Goal: Information Seeking & Learning: Learn about a topic

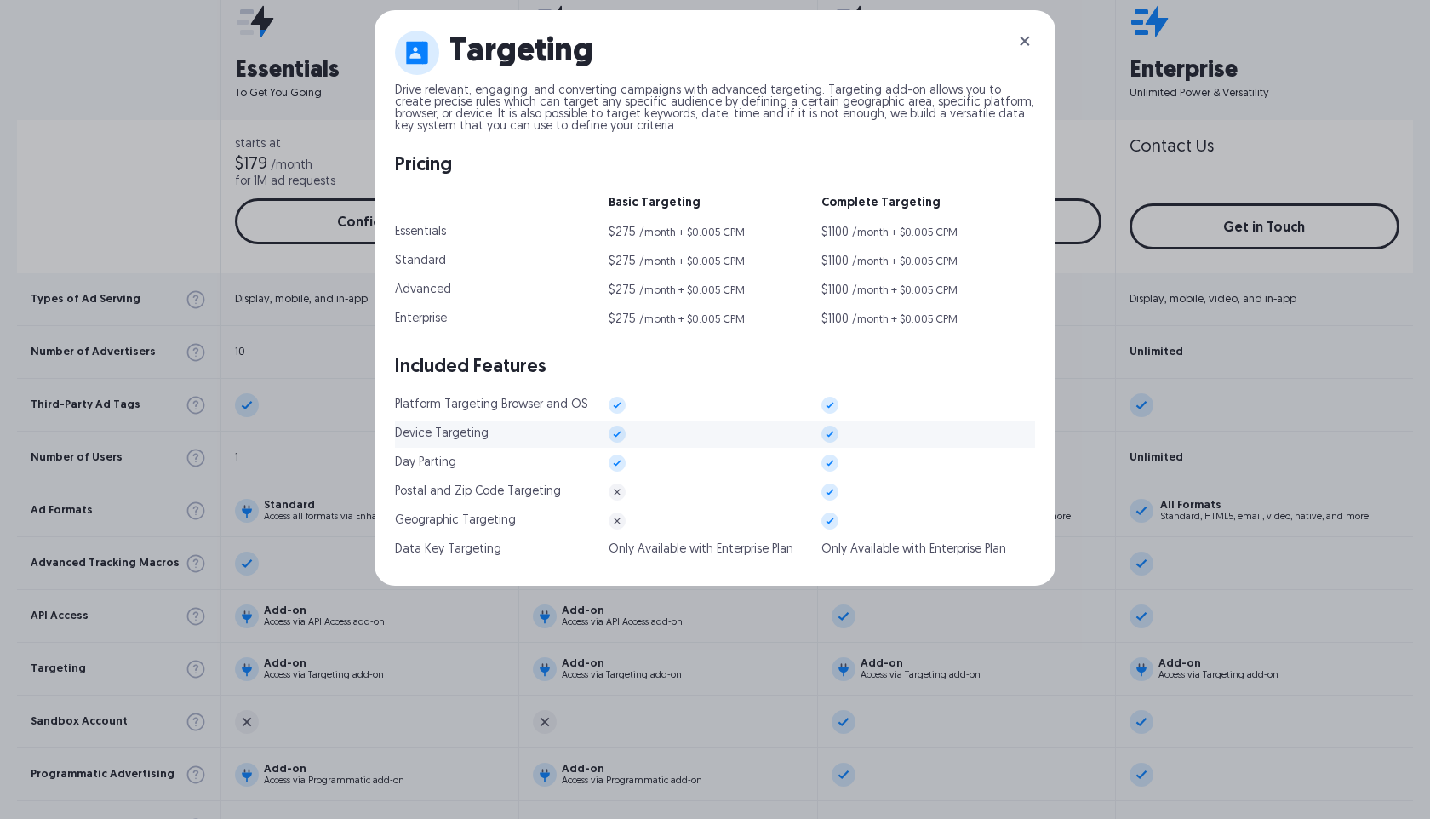
scroll to position [679, 0]
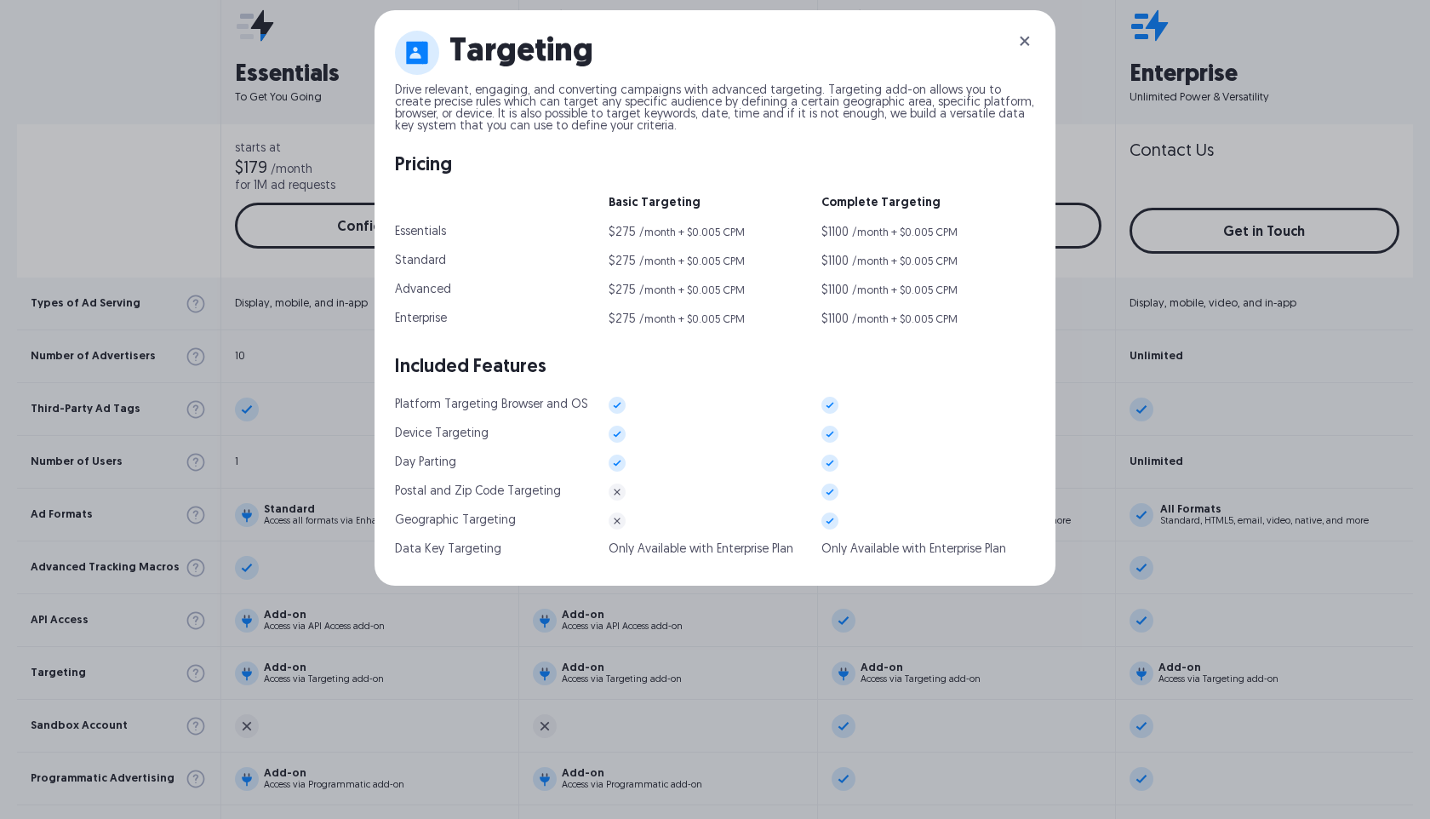
click at [911, 634] on div "Targeting Drive relevant, engaging, and converting campaigns with advanced targ…" at bounding box center [715, 409] width 1430 height 819
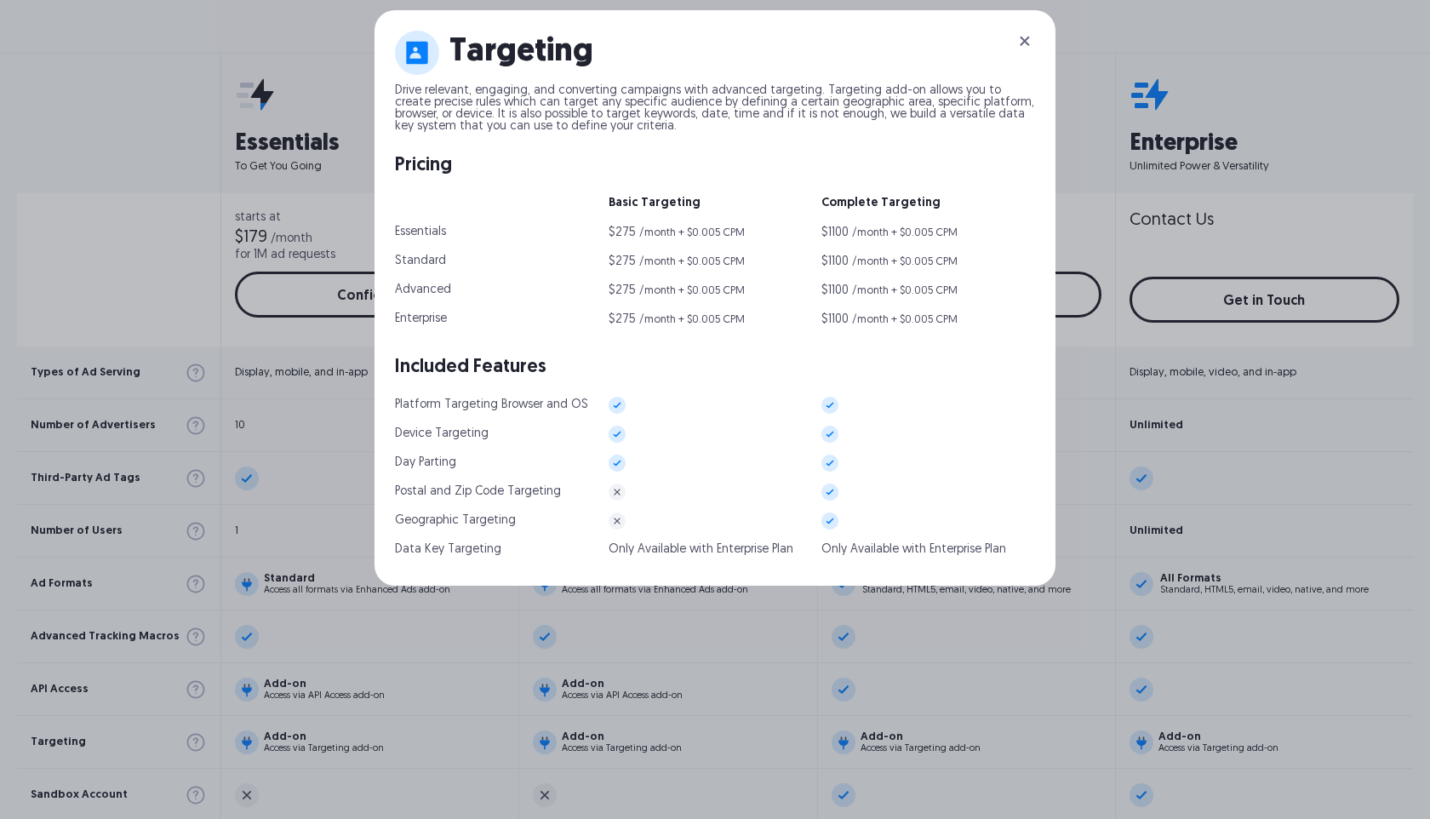
scroll to position [539, 0]
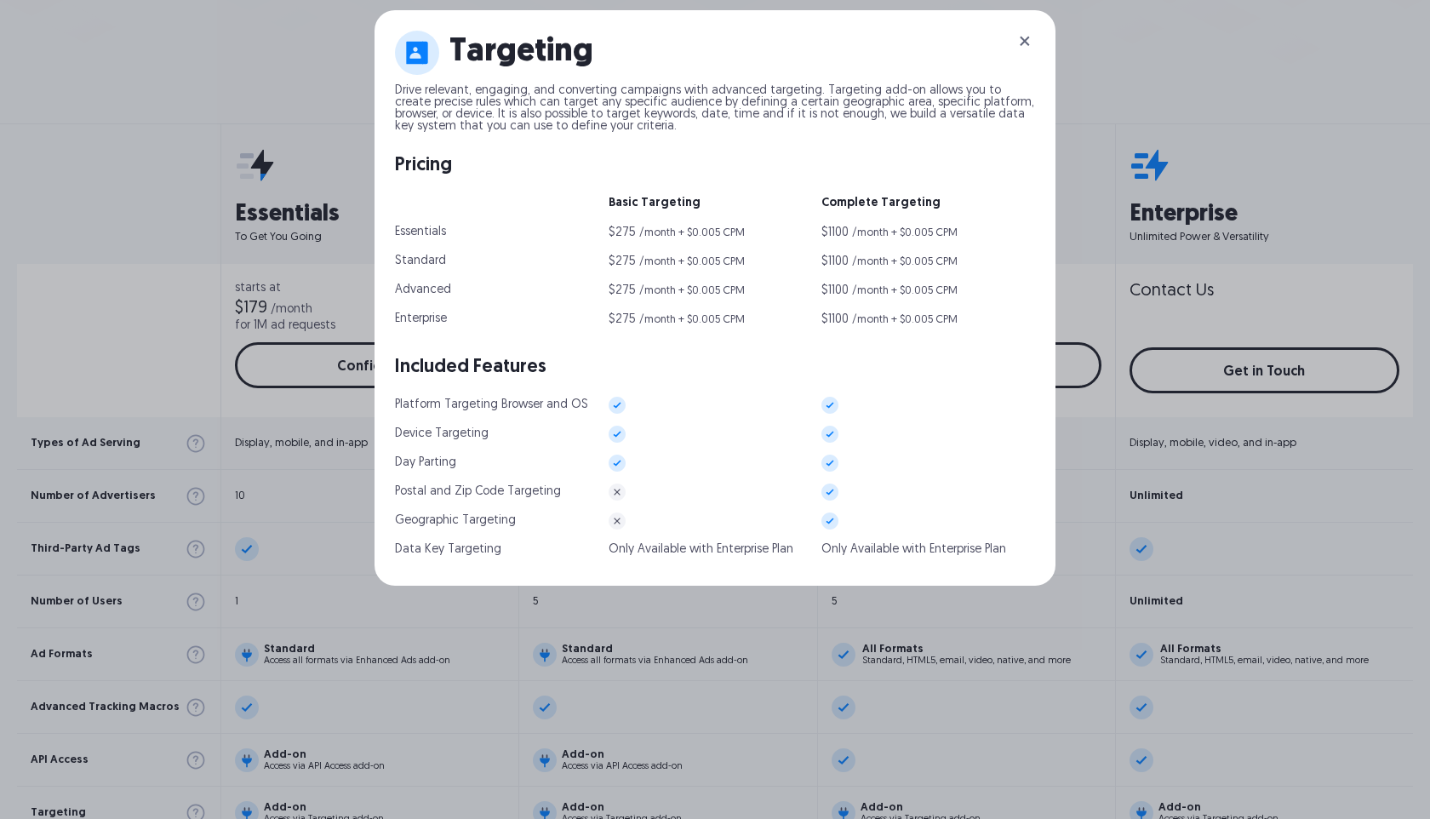
click at [1030, 43] on img at bounding box center [1025, 41] width 20 height 20
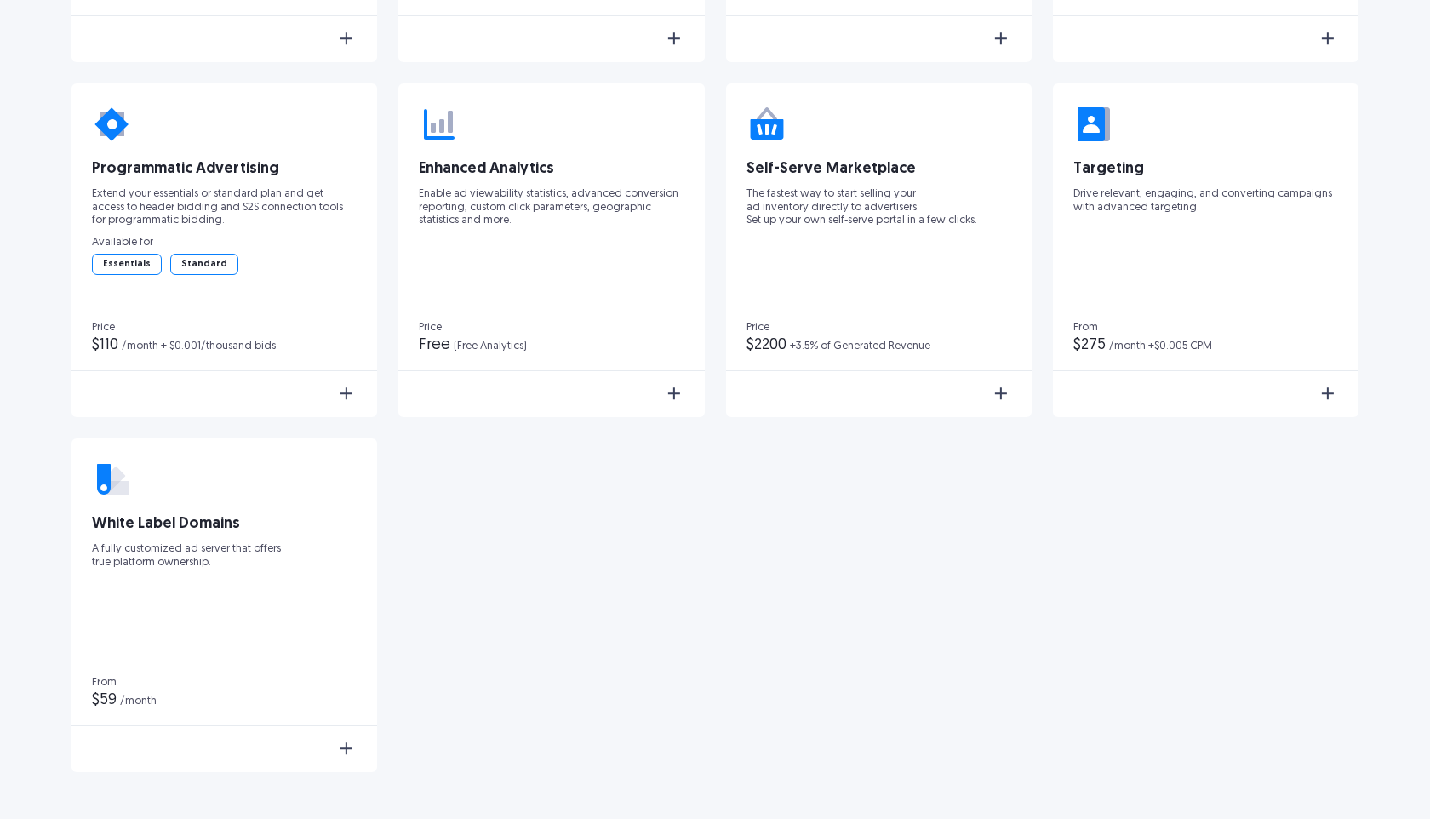
scroll to position [4126, 0]
click at [1263, 388] on div "Learn More" at bounding box center [1206, 394] width 306 height 44
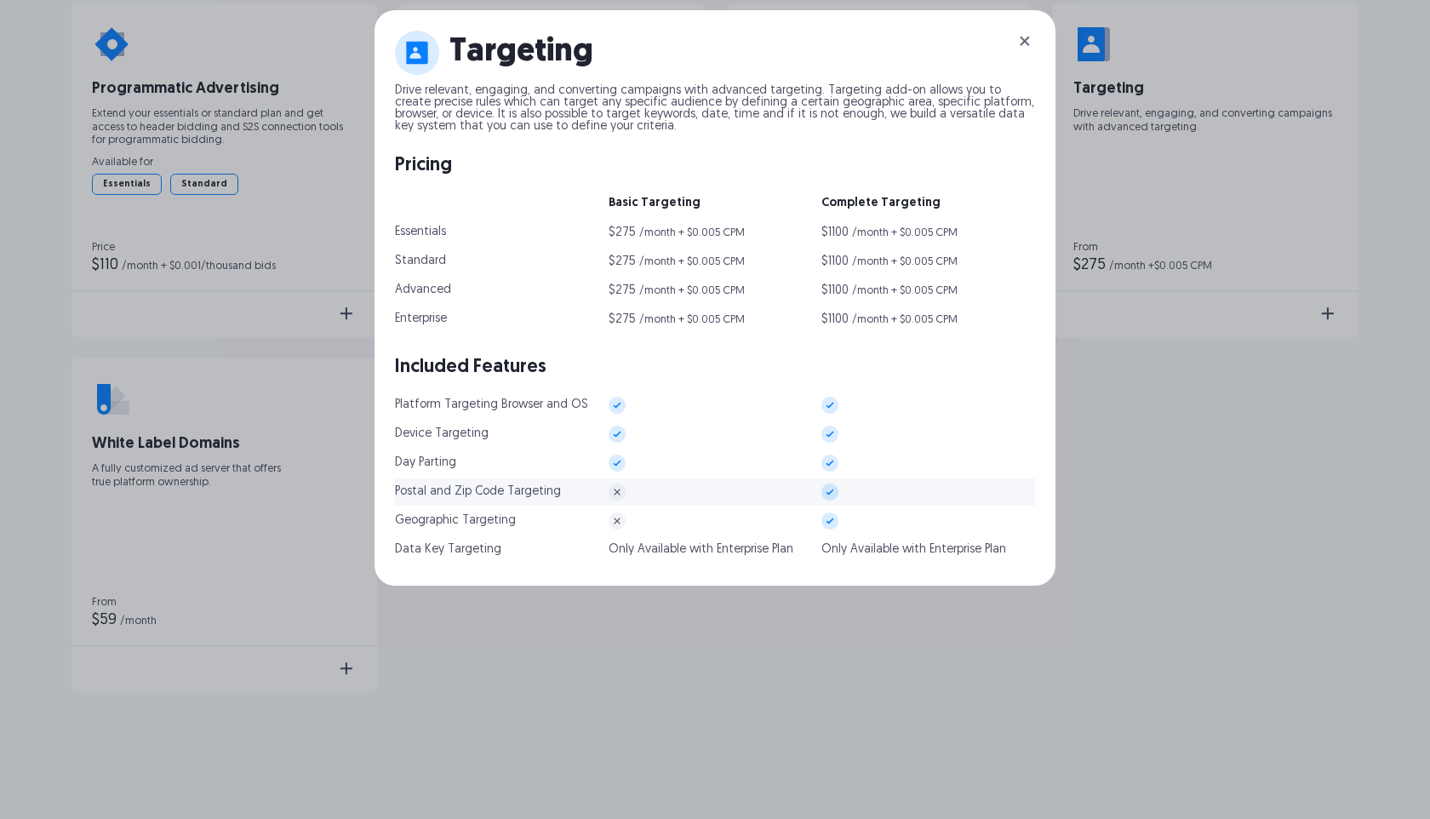
scroll to position [4206, 0]
click at [539, 522] on div "Geographic Targeting" at bounding box center [502, 520] width 214 height 15
click at [482, 519] on div "Geographic Targeting" at bounding box center [455, 521] width 121 height 12
click at [618, 518] on img at bounding box center [617, 521] width 17 height 17
click at [837, 517] on img at bounding box center [830, 521] width 17 height 17
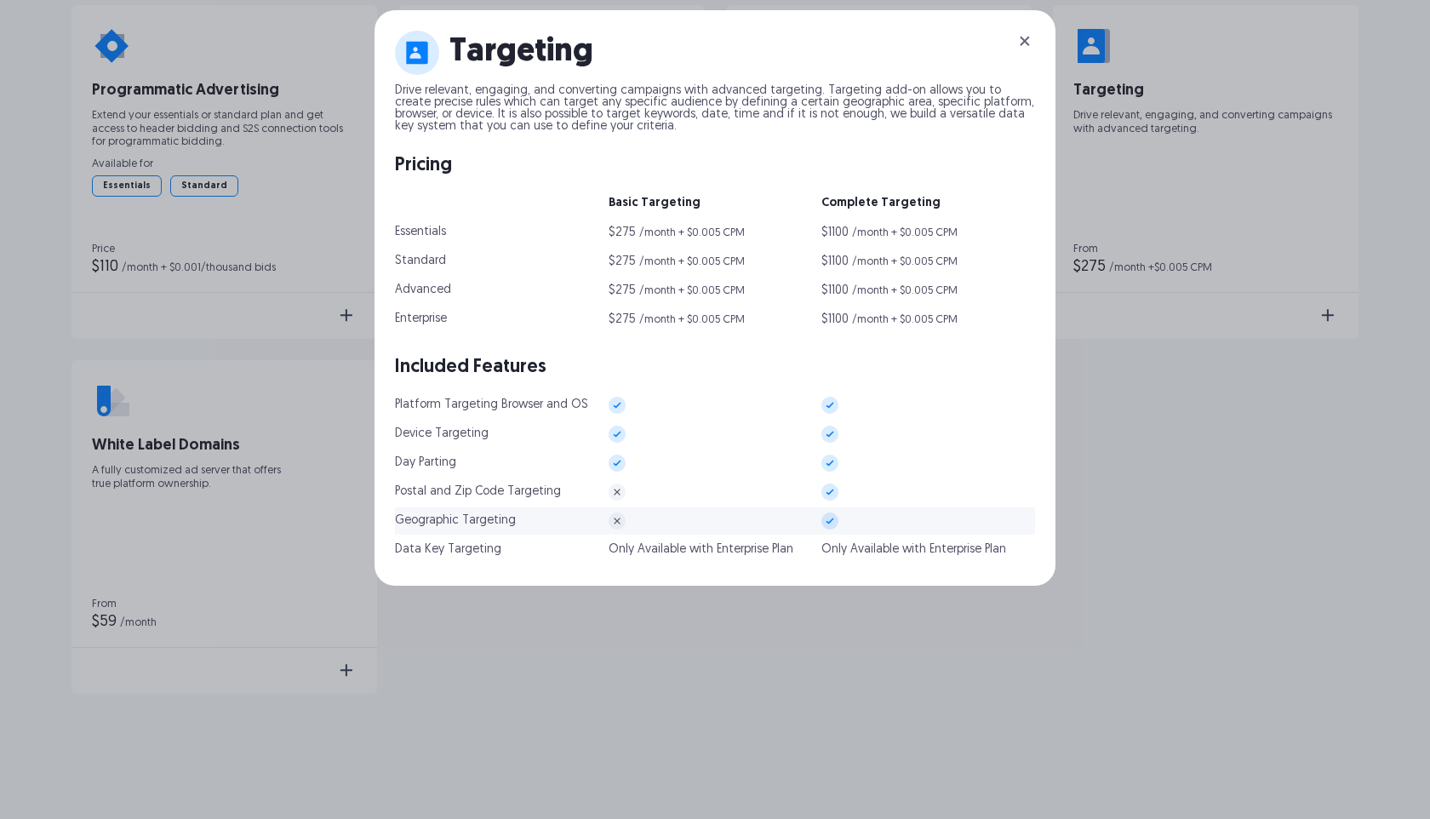
click at [837, 517] on img at bounding box center [830, 521] width 17 height 17
click at [835, 518] on img at bounding box center [830, 521] width 17 height 17
click at [1018, 39] on img at bounding box center [1025, 41] width 20 height 20
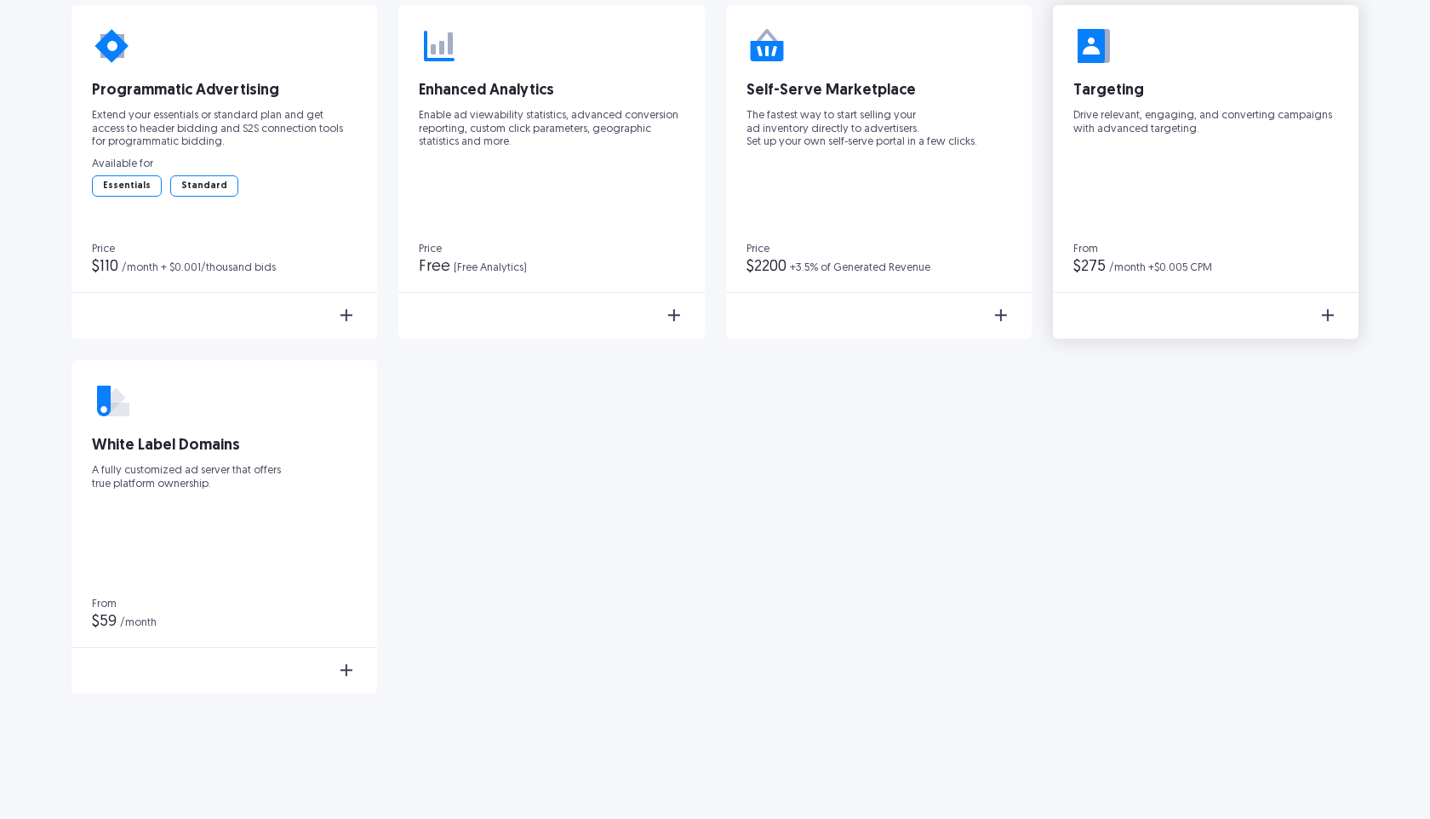
click at [1112, 284] on div "From $275 /month +$0.005 CPM Learn More" at bounding box center [1206, 291] width 306 height 95
click at [1117, 269] on div "/month +$0.005 CPM" at bounding box center [1160, 267] width 103 height 11
click at [1134, 304] on div "Learn More" at bounding box center [1206, 314] width 306 height 44
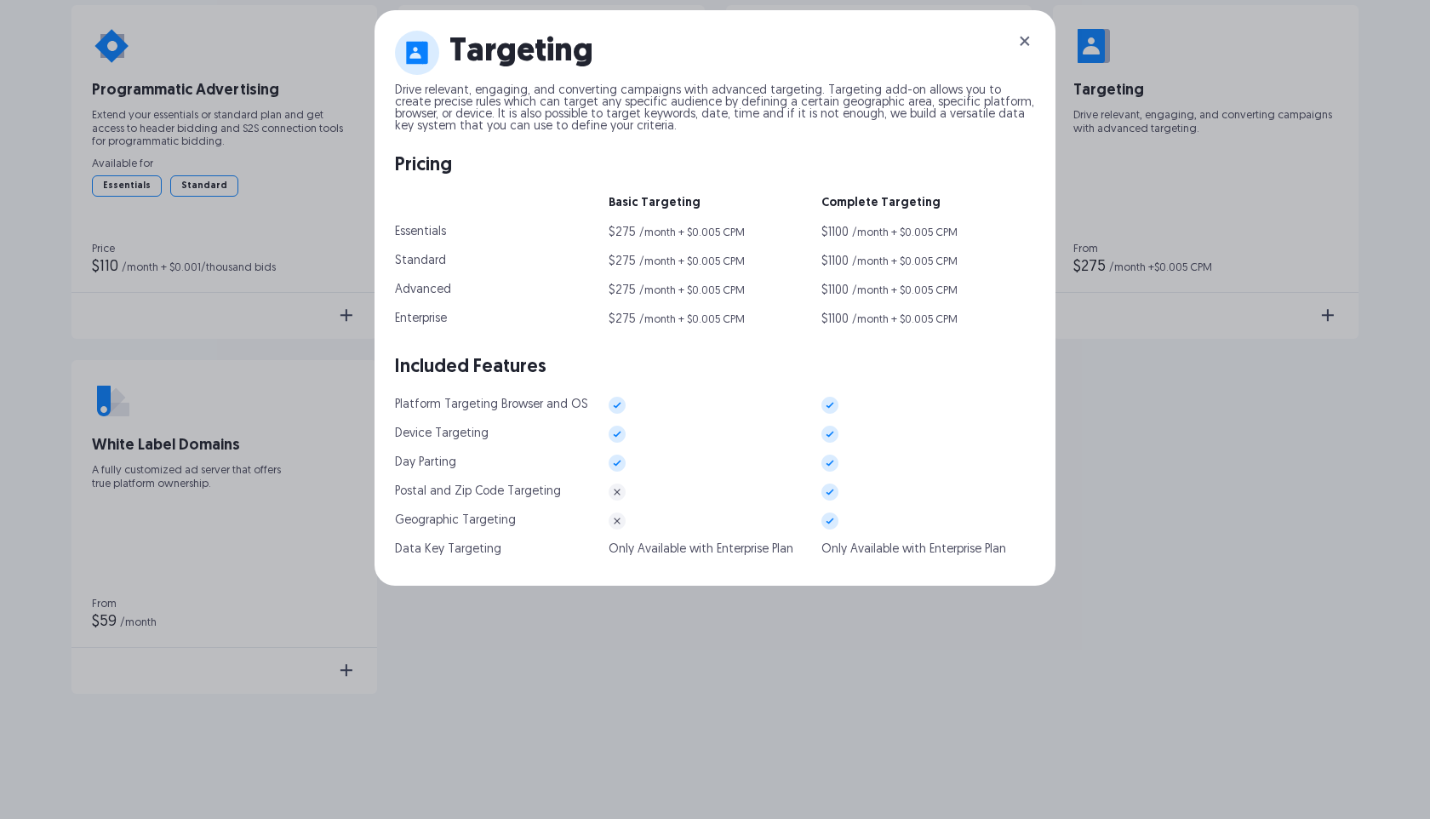
click at [1029, 36] on img at bounding box center [1025, 41] width 20 height 20
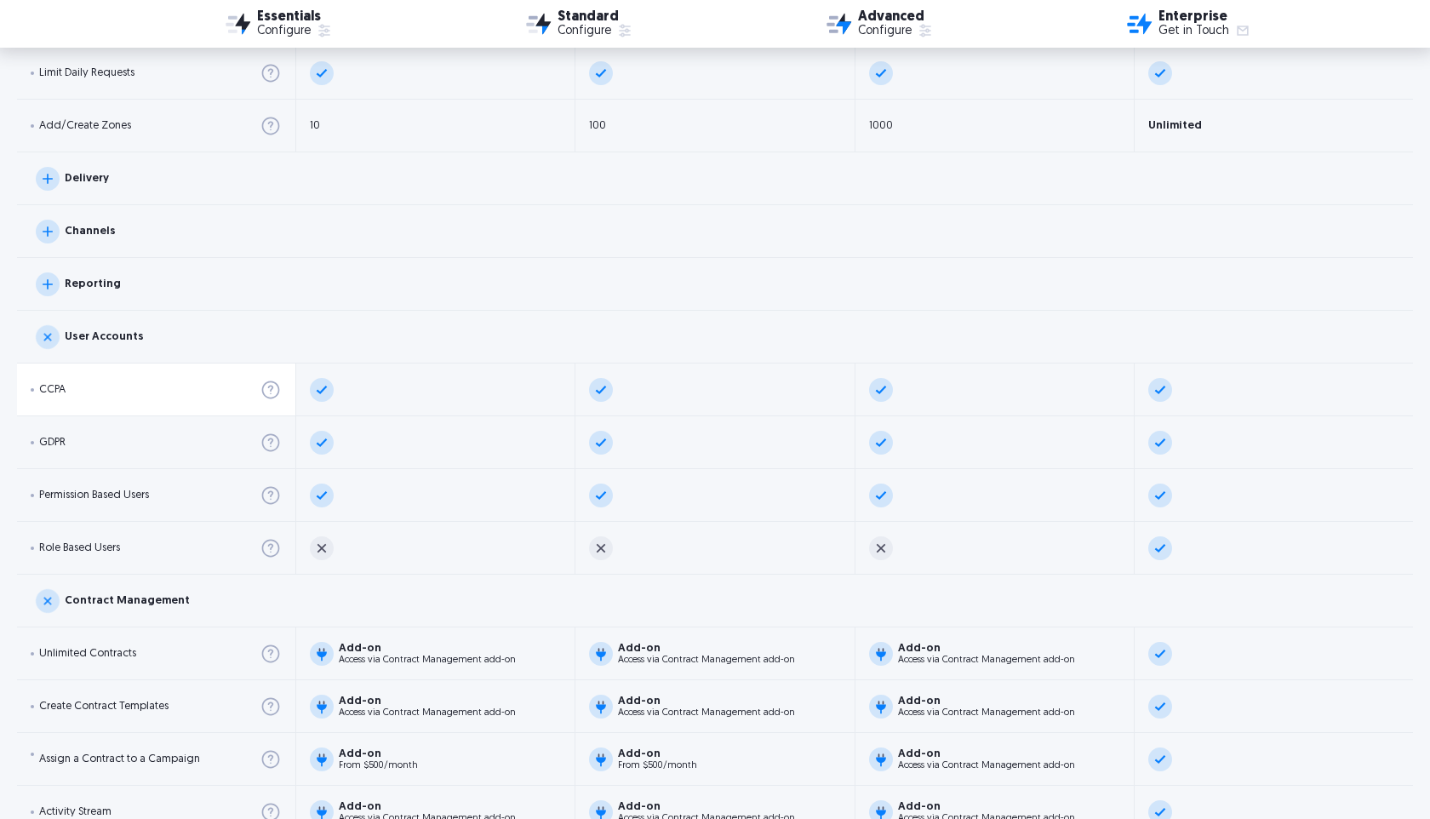
scroll to position [2632, 0]
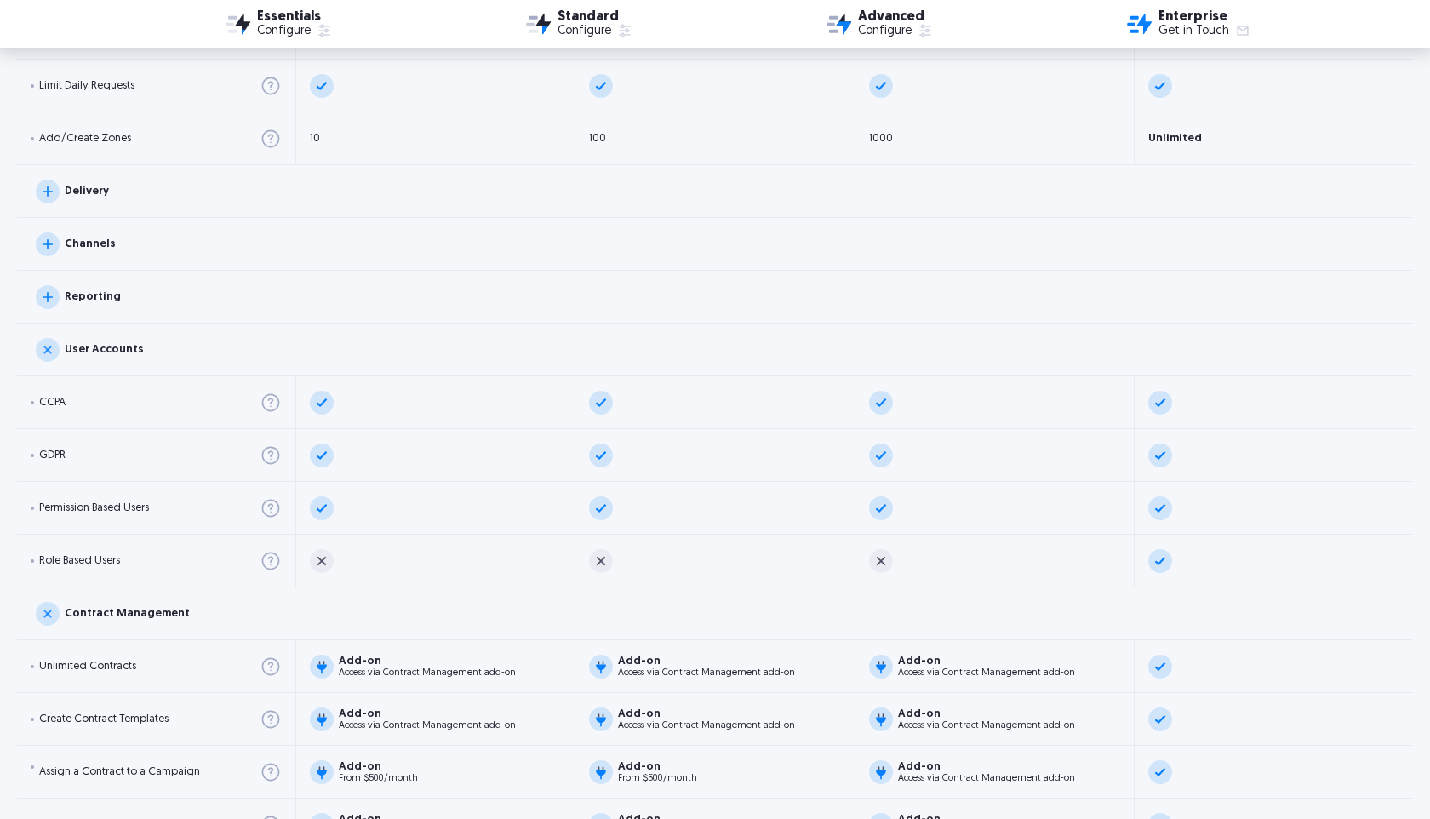
click at [95, 345] on div "User Accounts" at bounding box center [104, 349] width 79 height 11
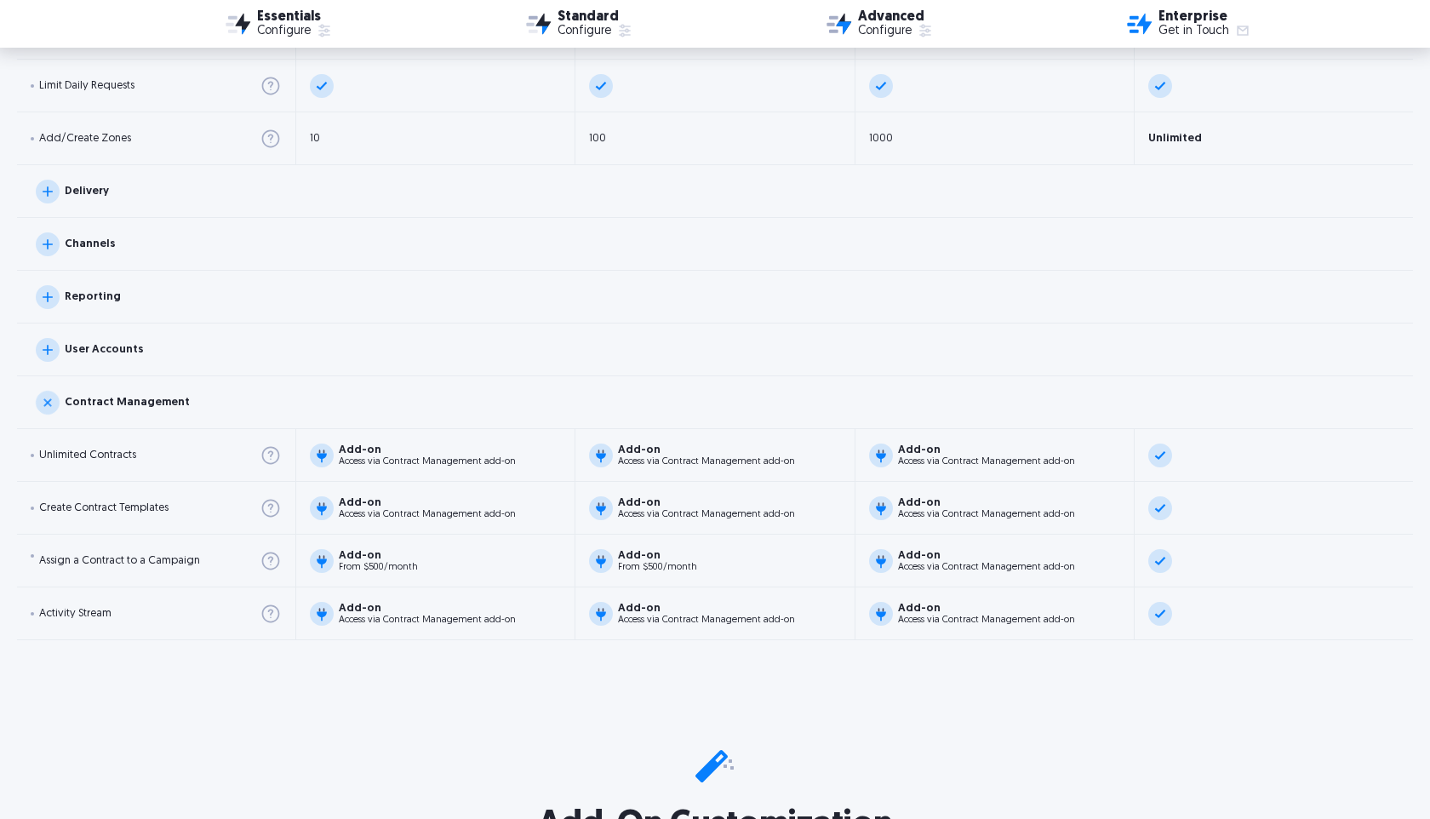
click at [50, 300] on img at bounding box center [48, 297] width 24 height 24
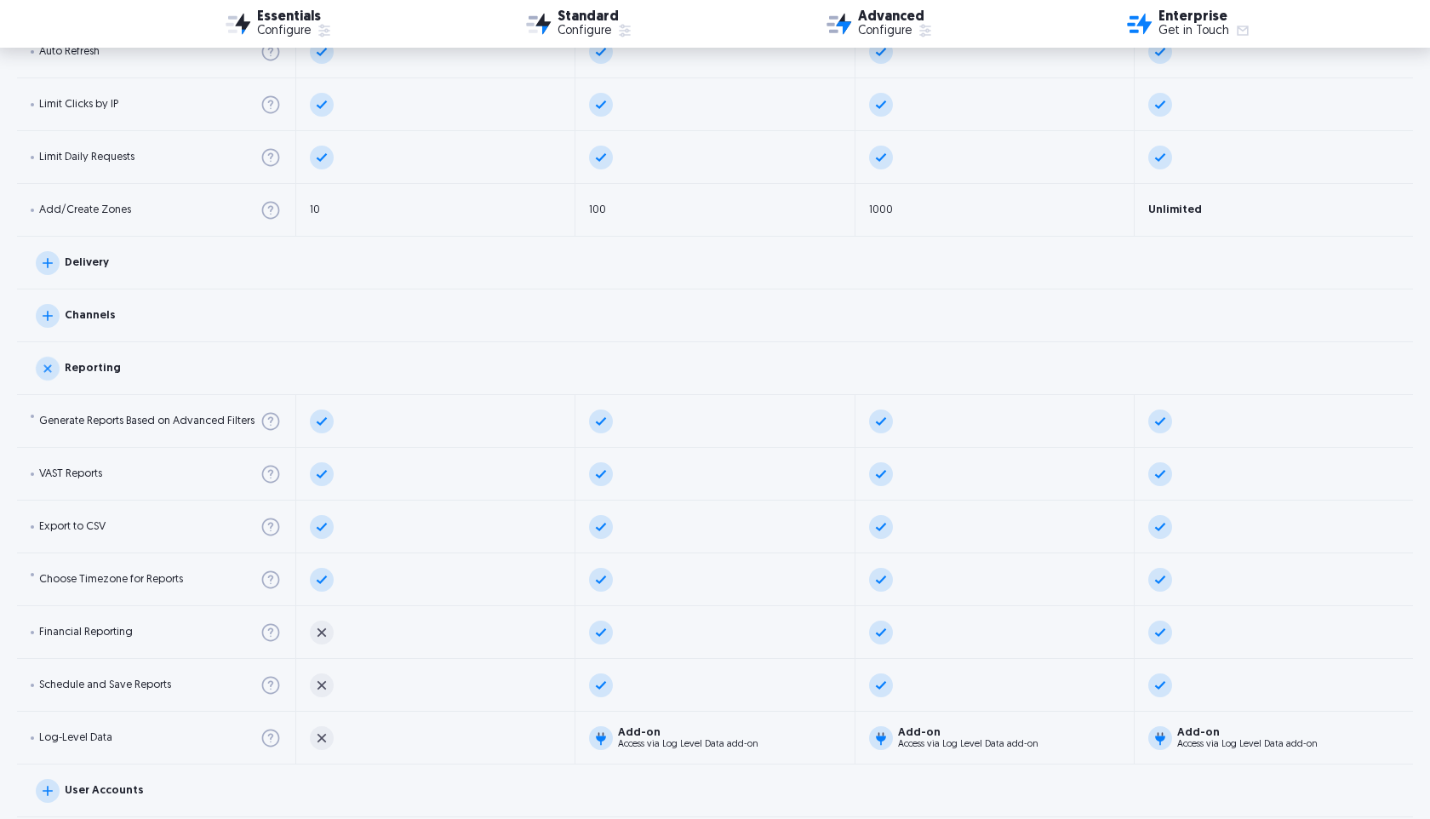
scroll to position [2556, 0]
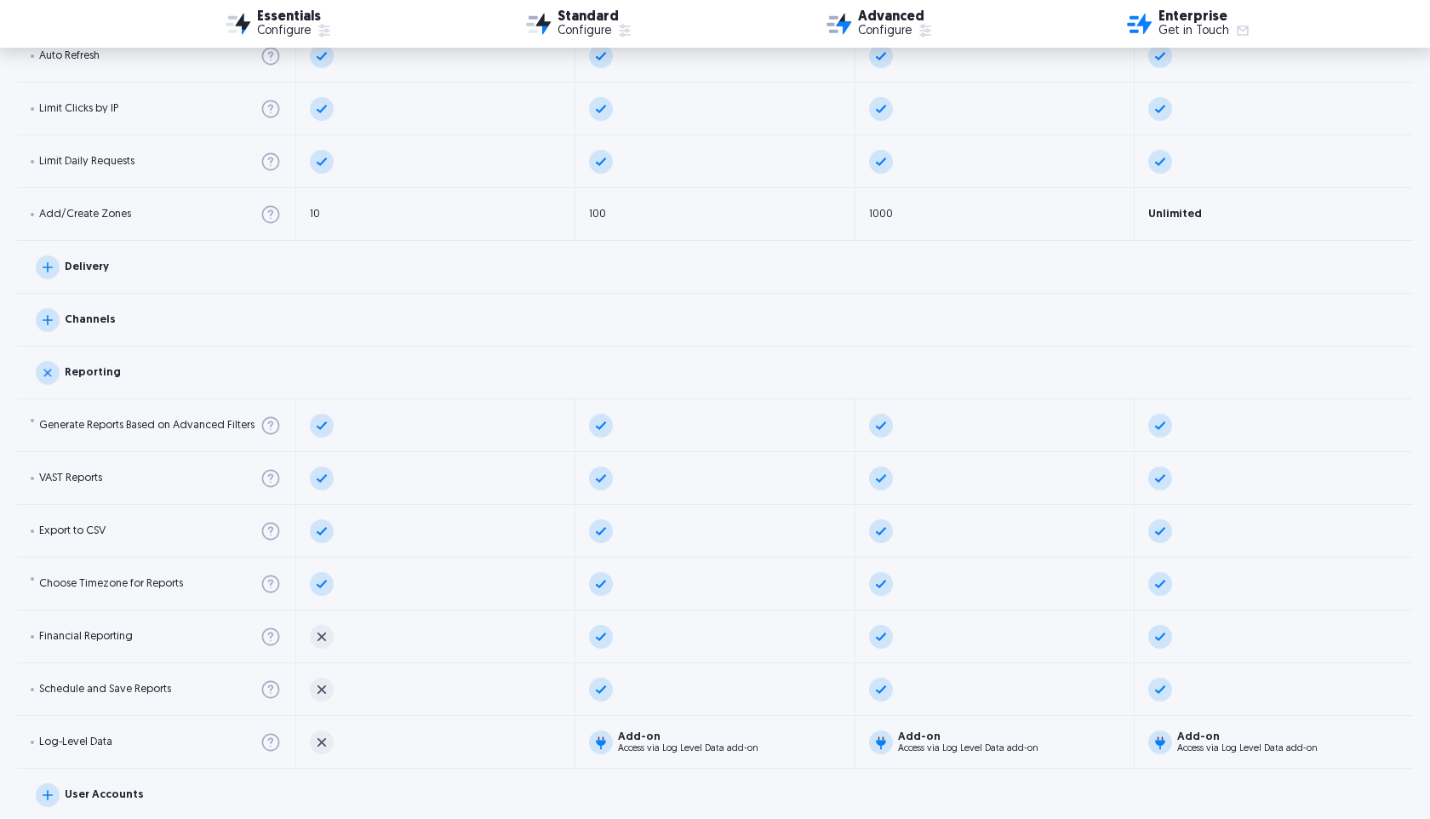
click at [47, 314] on img at bounding box center [48, 320] width 24 height 24
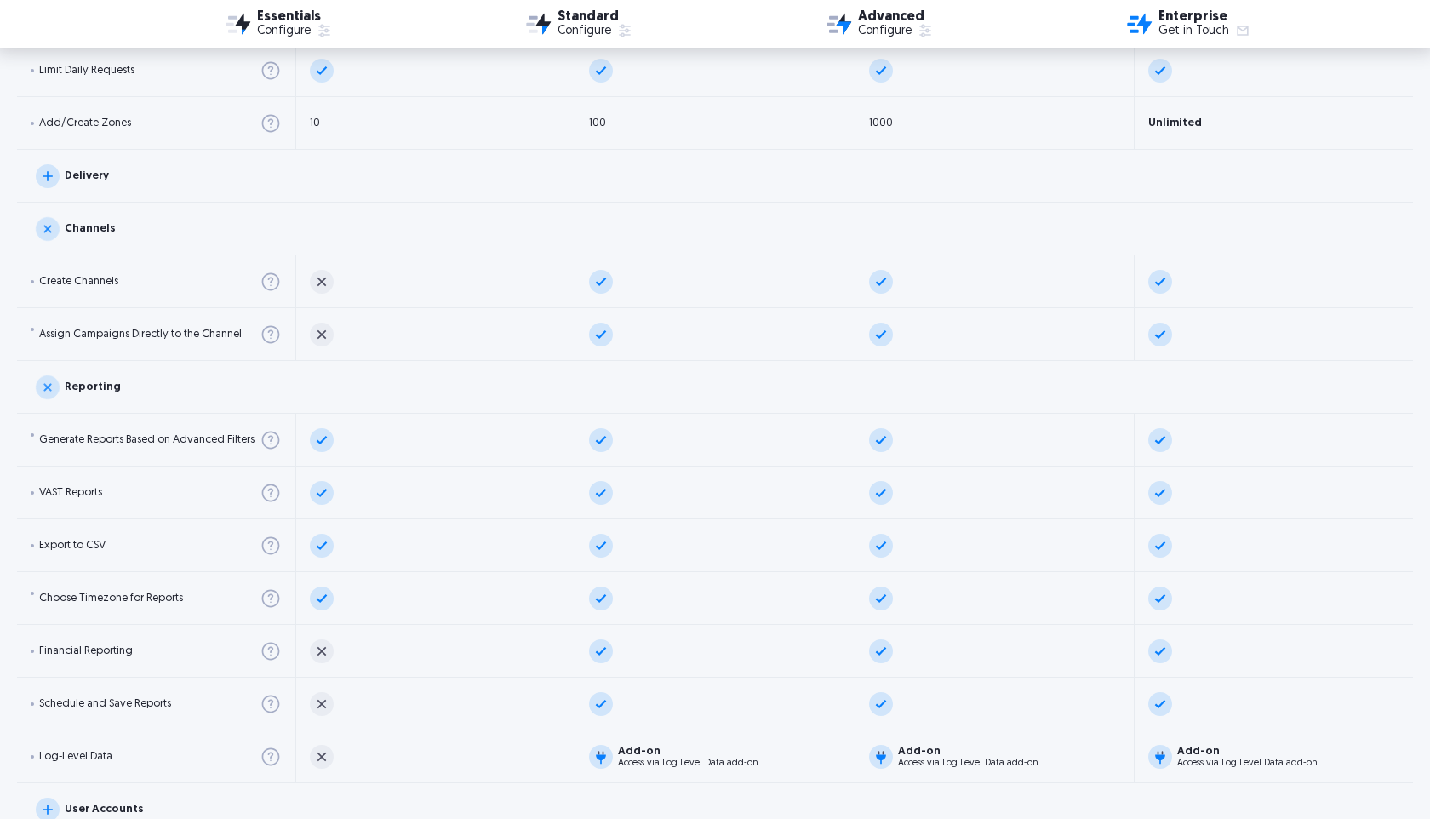
scroll to position [2645, 0]
click at [72, 371] on div "Reporting" at bounding box center [715, 389] width 1396 height 53
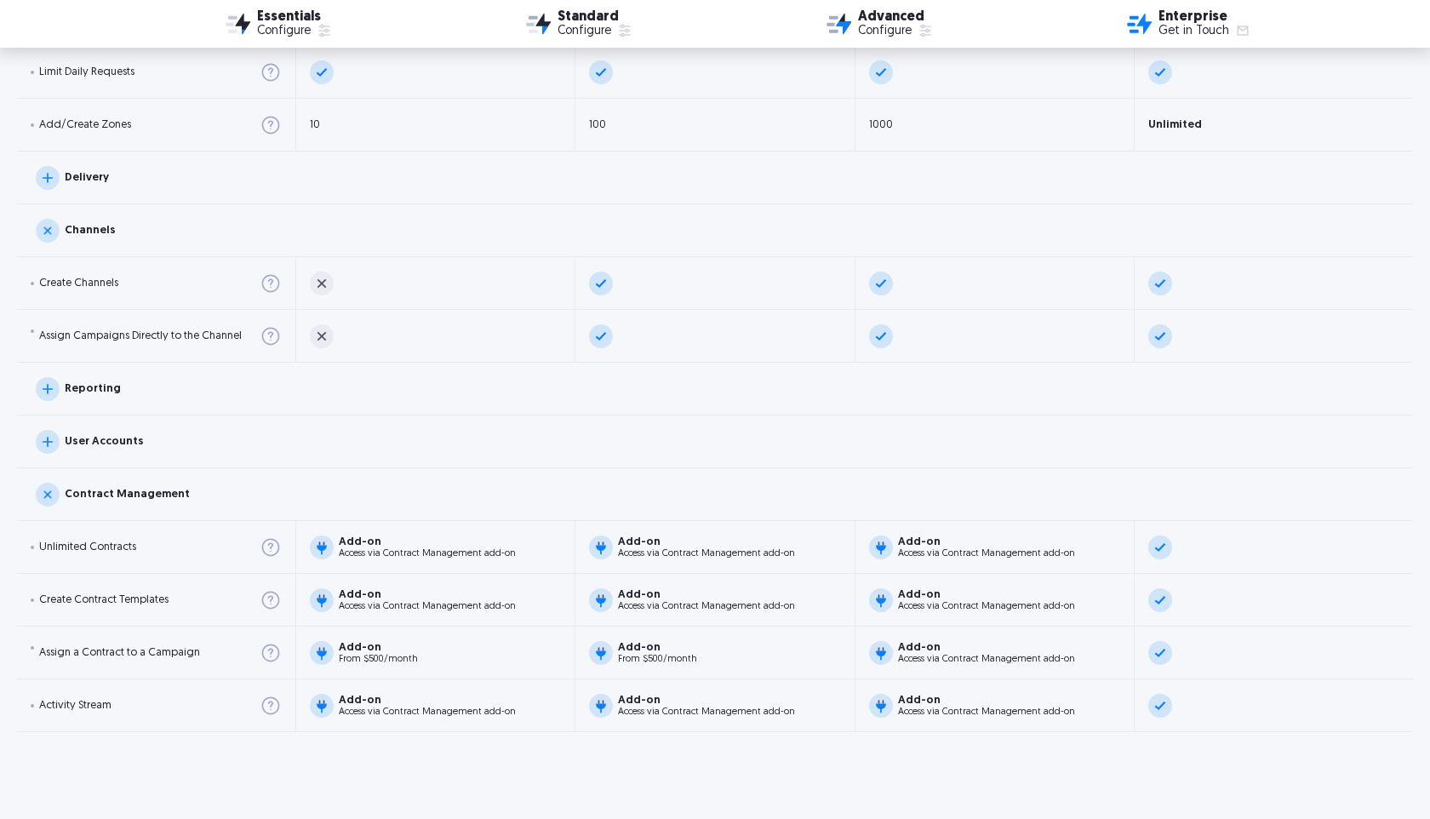
click at [72, 234] on div "Channels" at bounding box center [90, 230] width 51 height 11
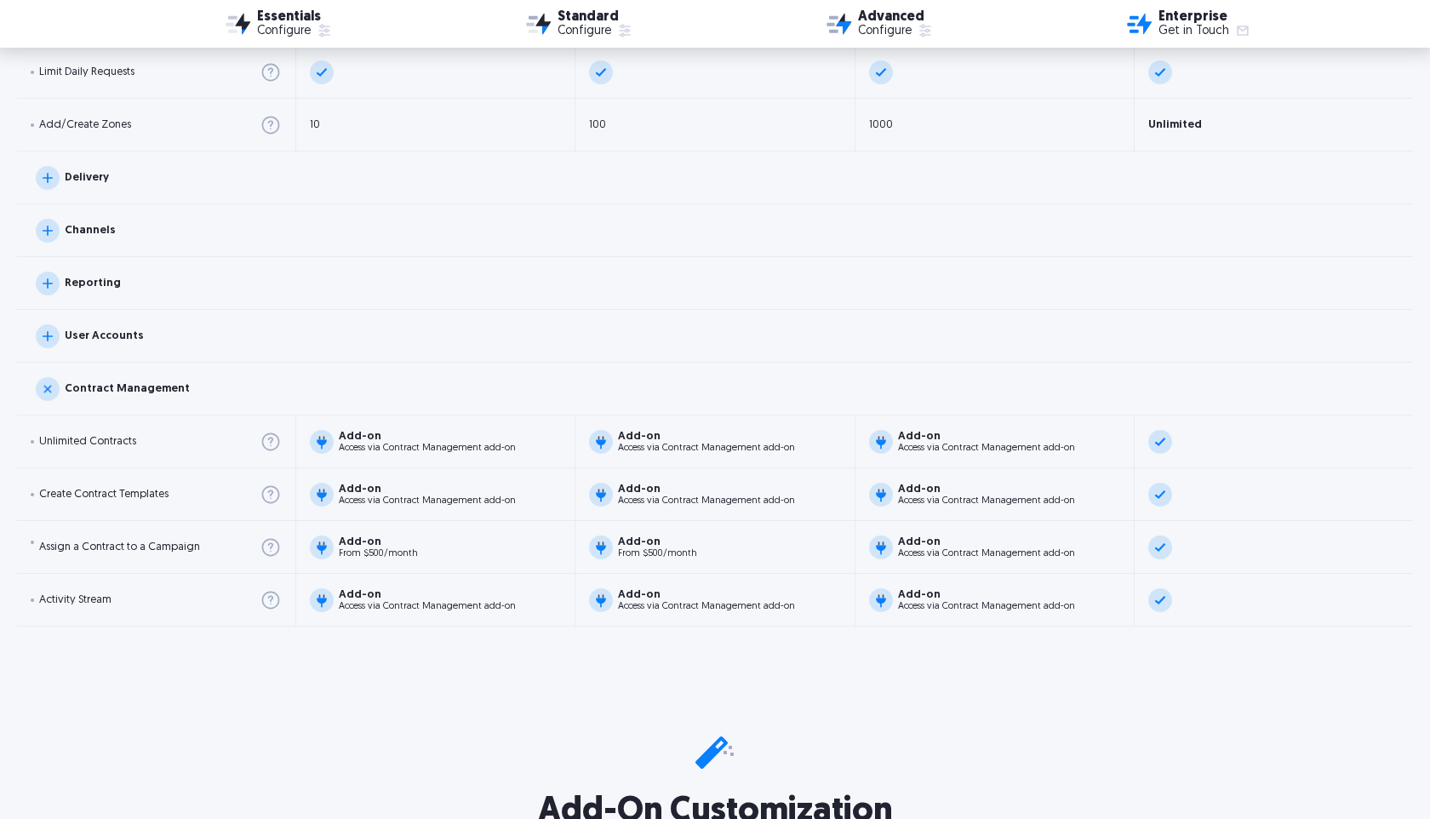
click at [74, 196] on div "Delivery" at bounding box center [715, 178] width 1396 height 53
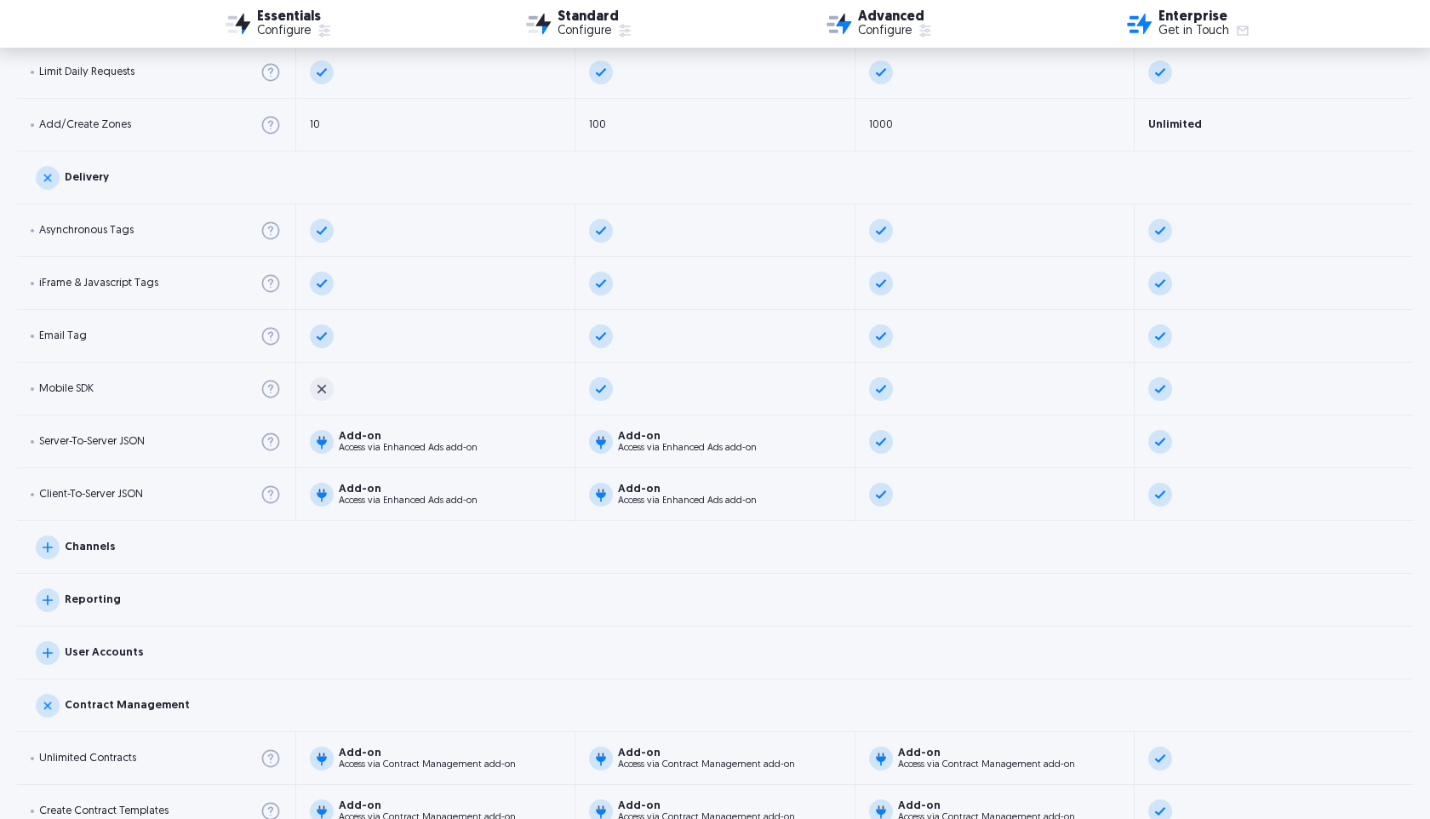
click at [74, 180] on div "Delivery" at bounding box center [87, 177] width 44 height 11
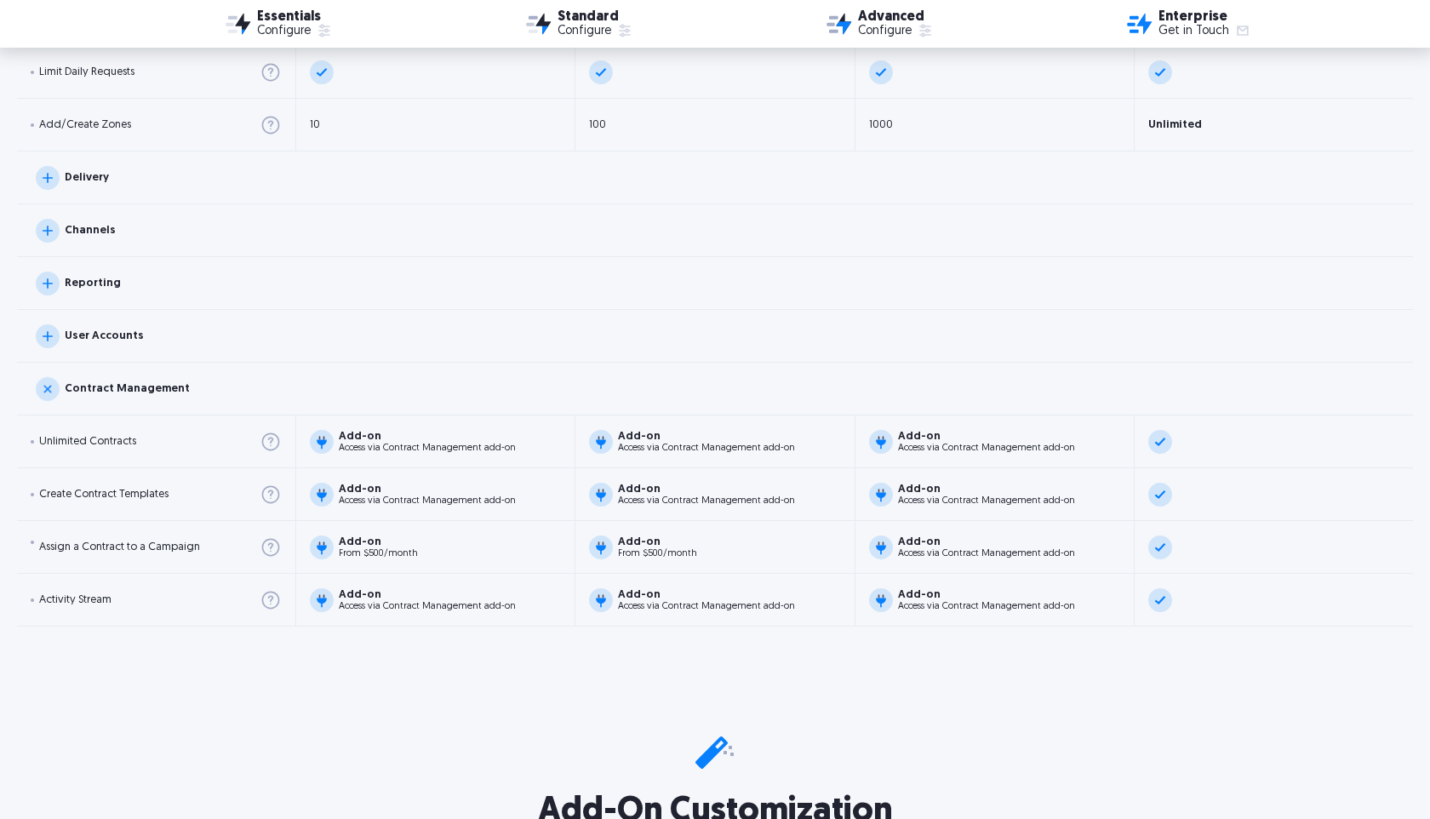
click at [74, 181] on div "Delivery" at bounding box center [87, 177] width 44 height 11
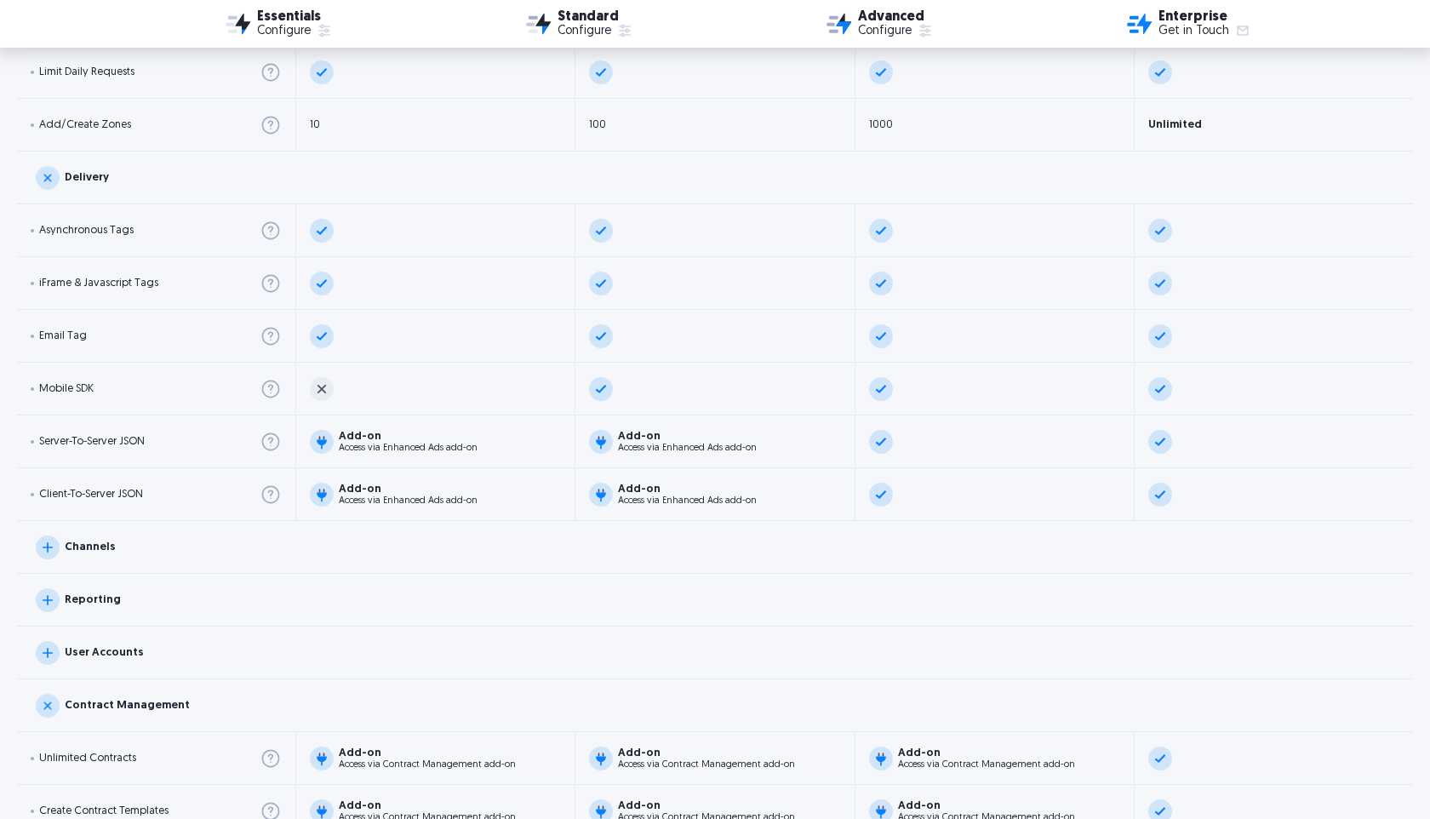
click at [74, 181] on div "Delivery" at bounding box center [87, 177] width 44 height 11
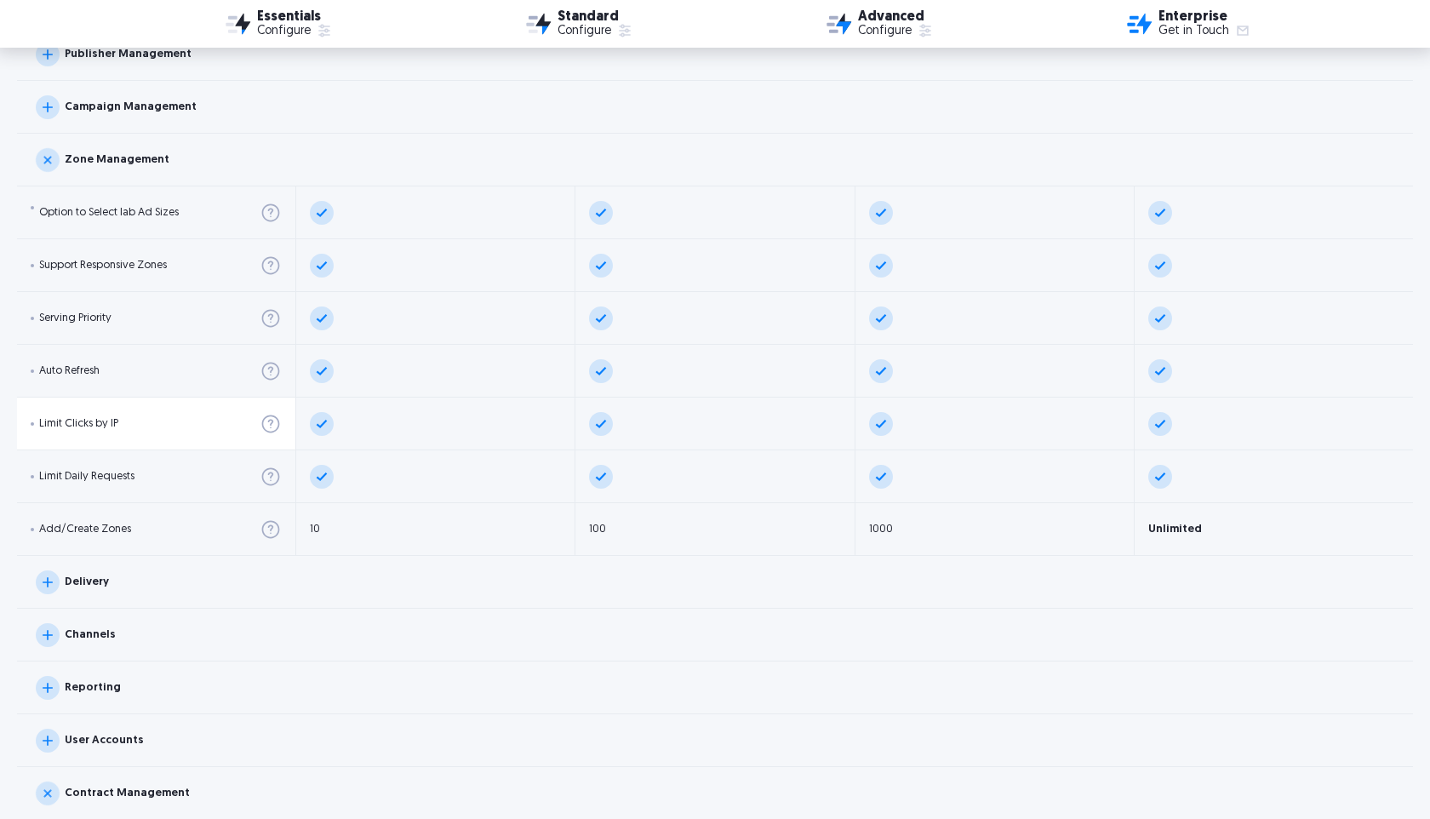
scroll to position [2239, 0]
click at [113, 166] on div "Zone Management" at bounding box center [117, 161] width 105 height 11
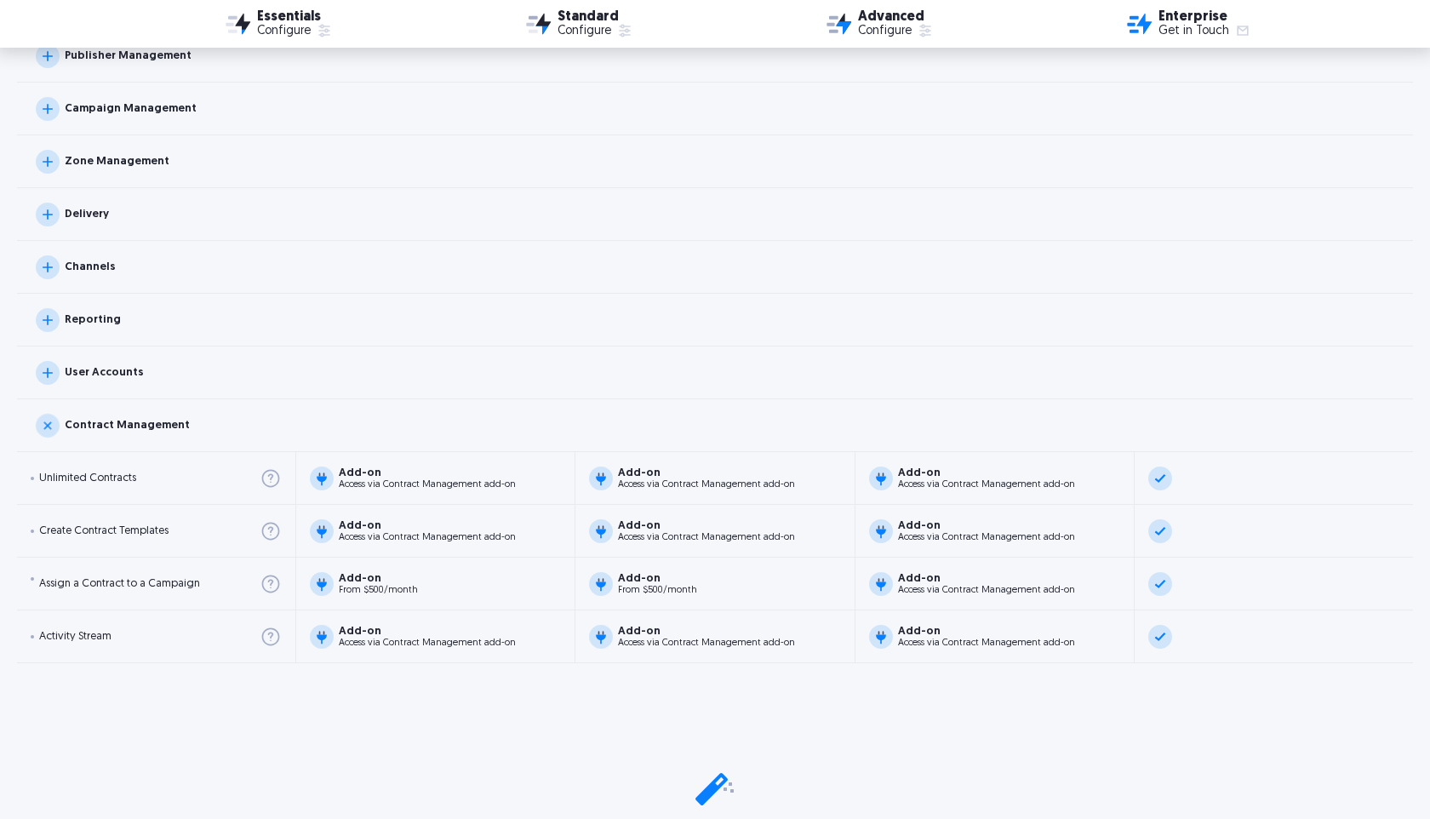
click at [112, 126] on div "Campaign Management" at bounding box center [715, 109] width 1396 height 53
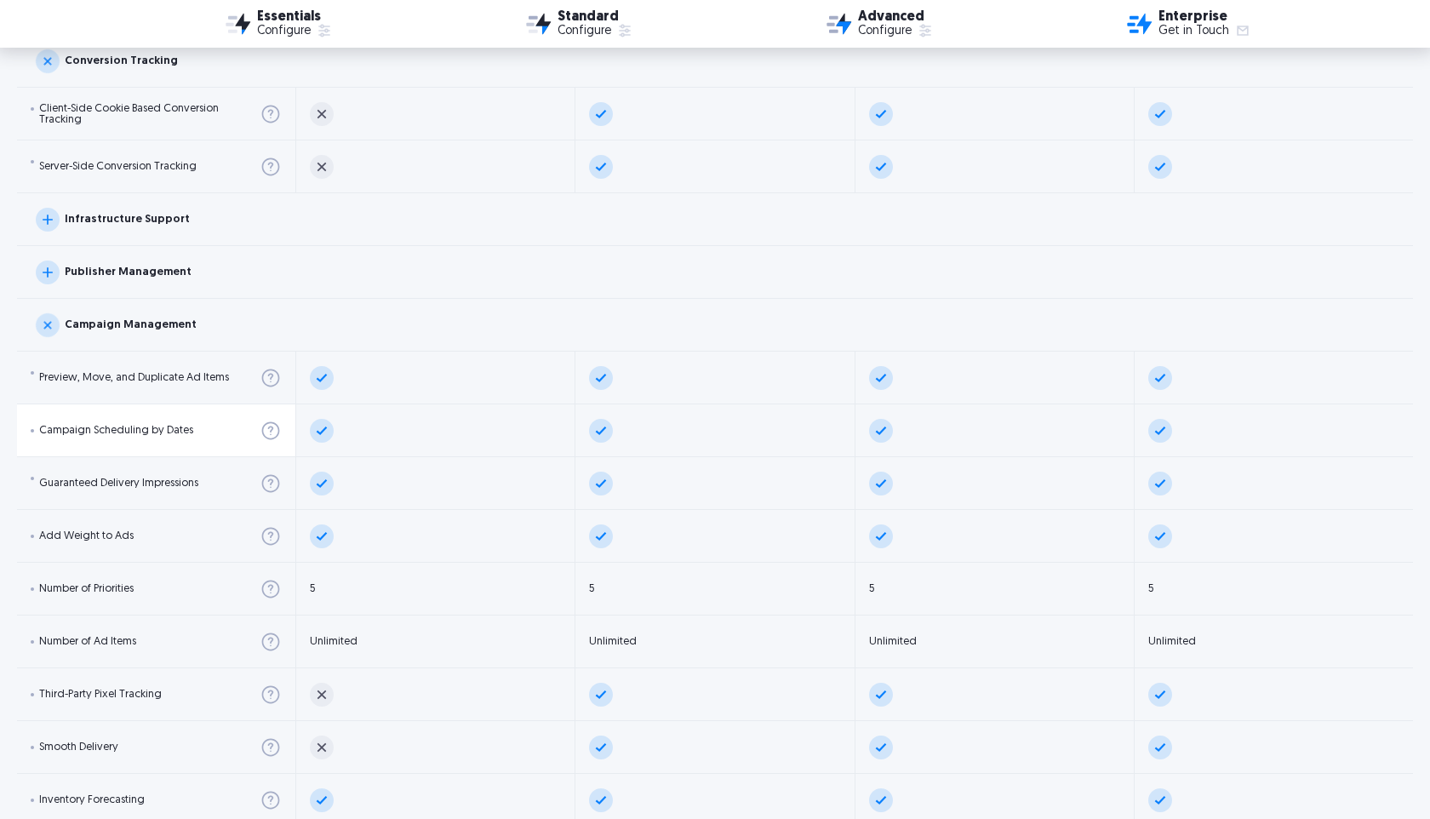
scroll to position [2022, 0]
click at [54, 324] on img at bounding box center [48, 326] width 34 height 34
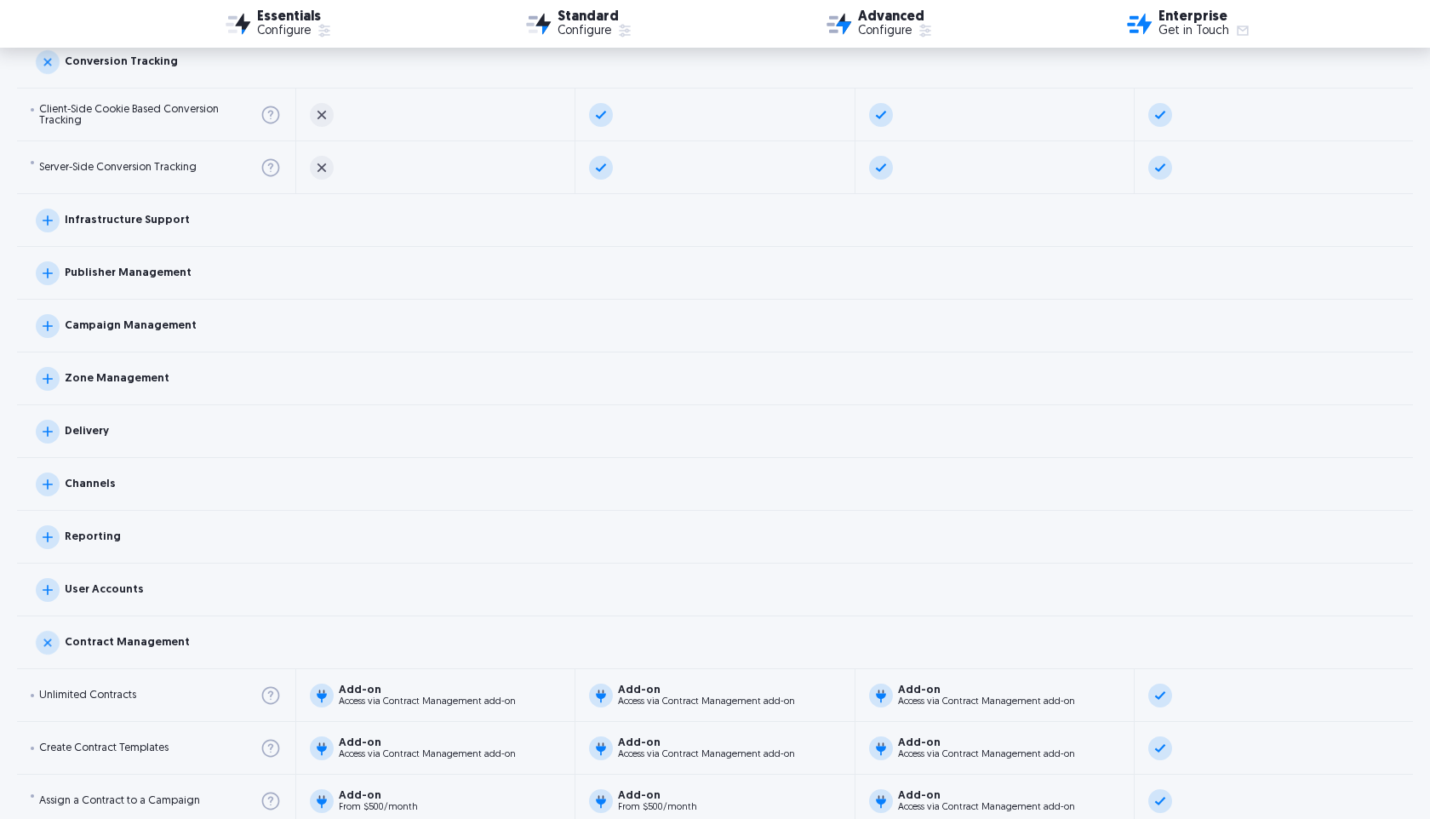
click at [44, 278] on img at bounding box center [48, 273] width 24 height 24
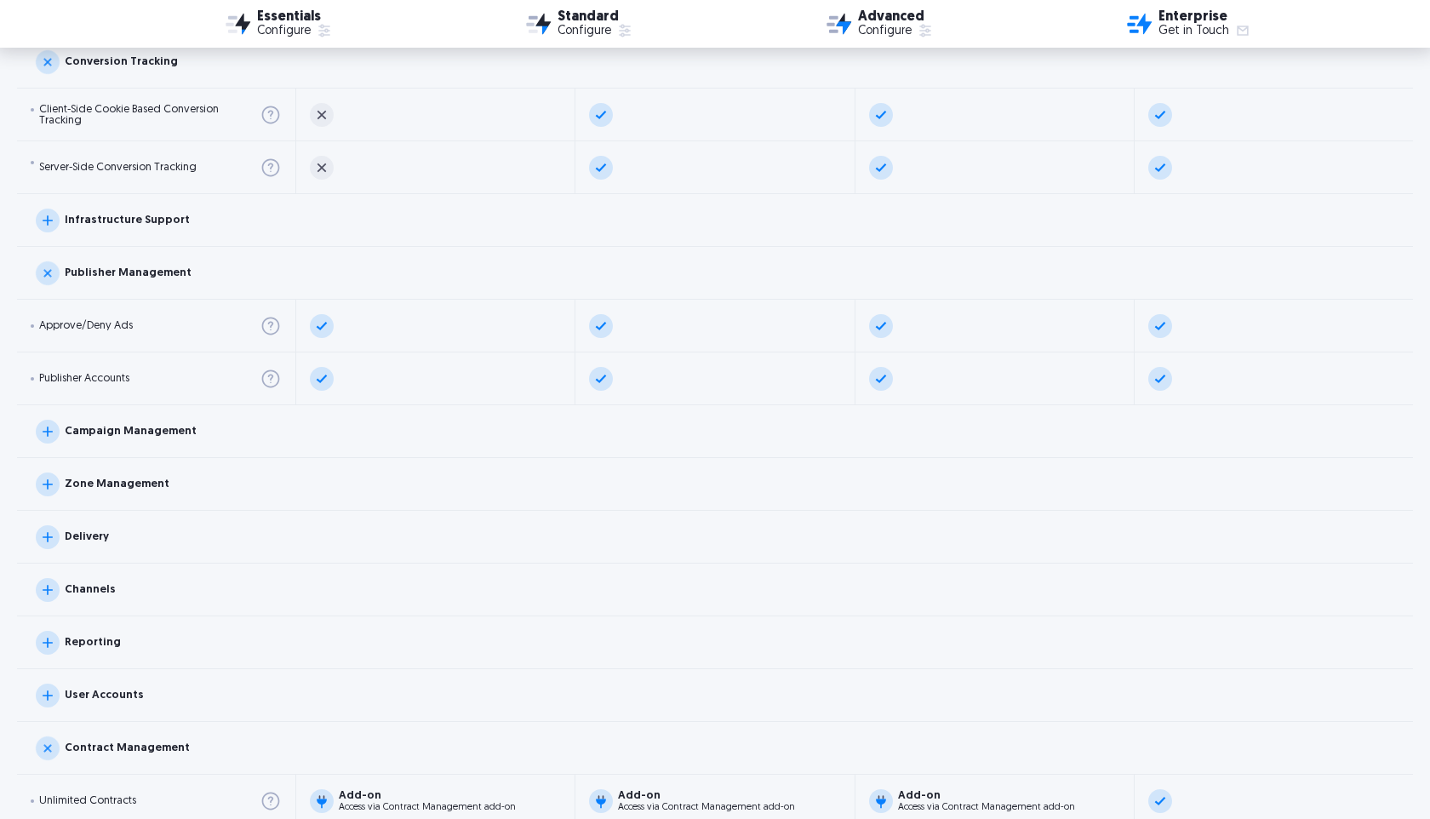
click at [43, 278] on img at bounding box center [48, 273] width 34 height 34
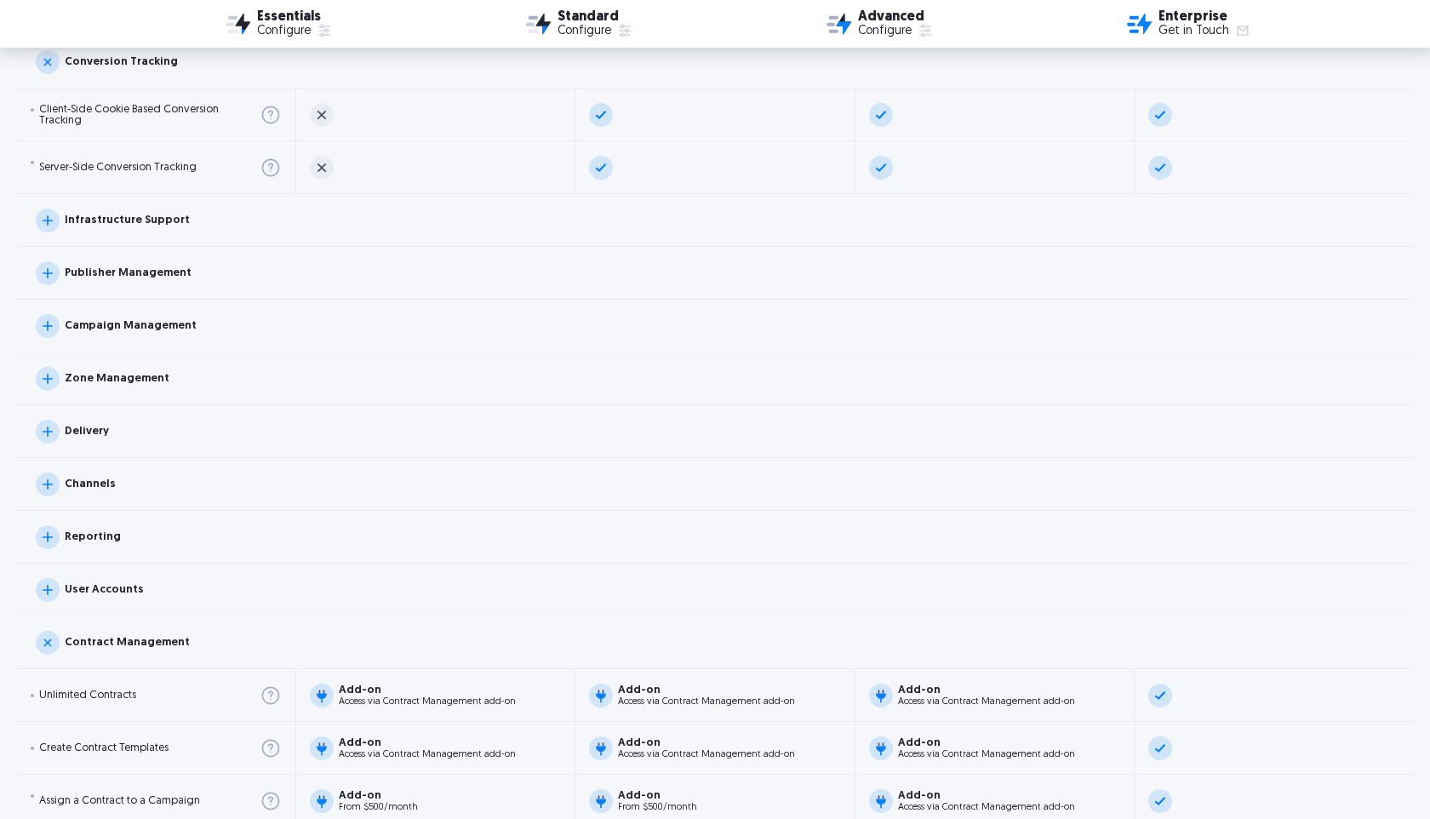
click at [51, 215] on img at bounding box center [48, 221] width 24 height 24
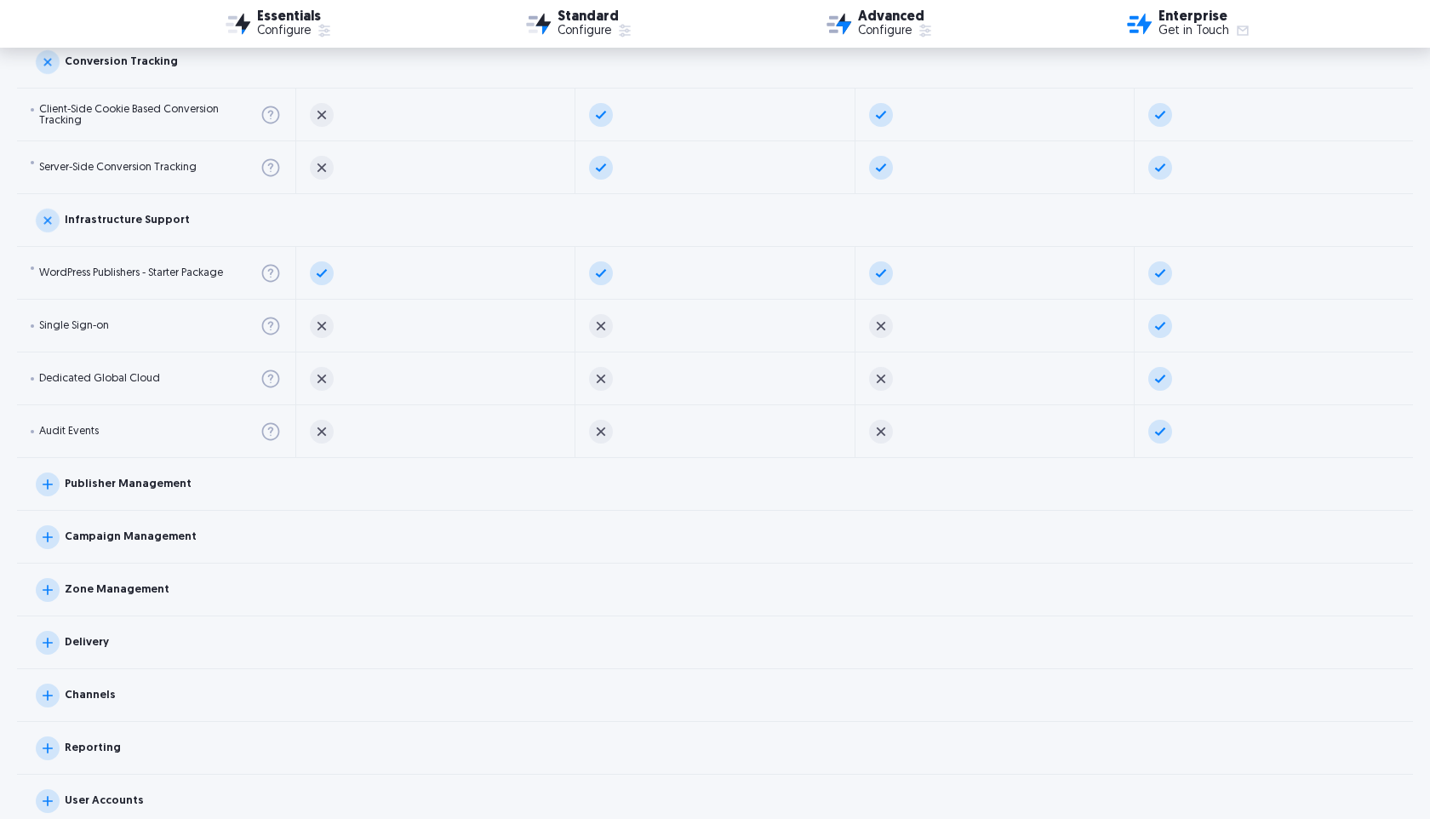
click at [51, 215] on img at bounding box center [48, 220] width 34 height 34
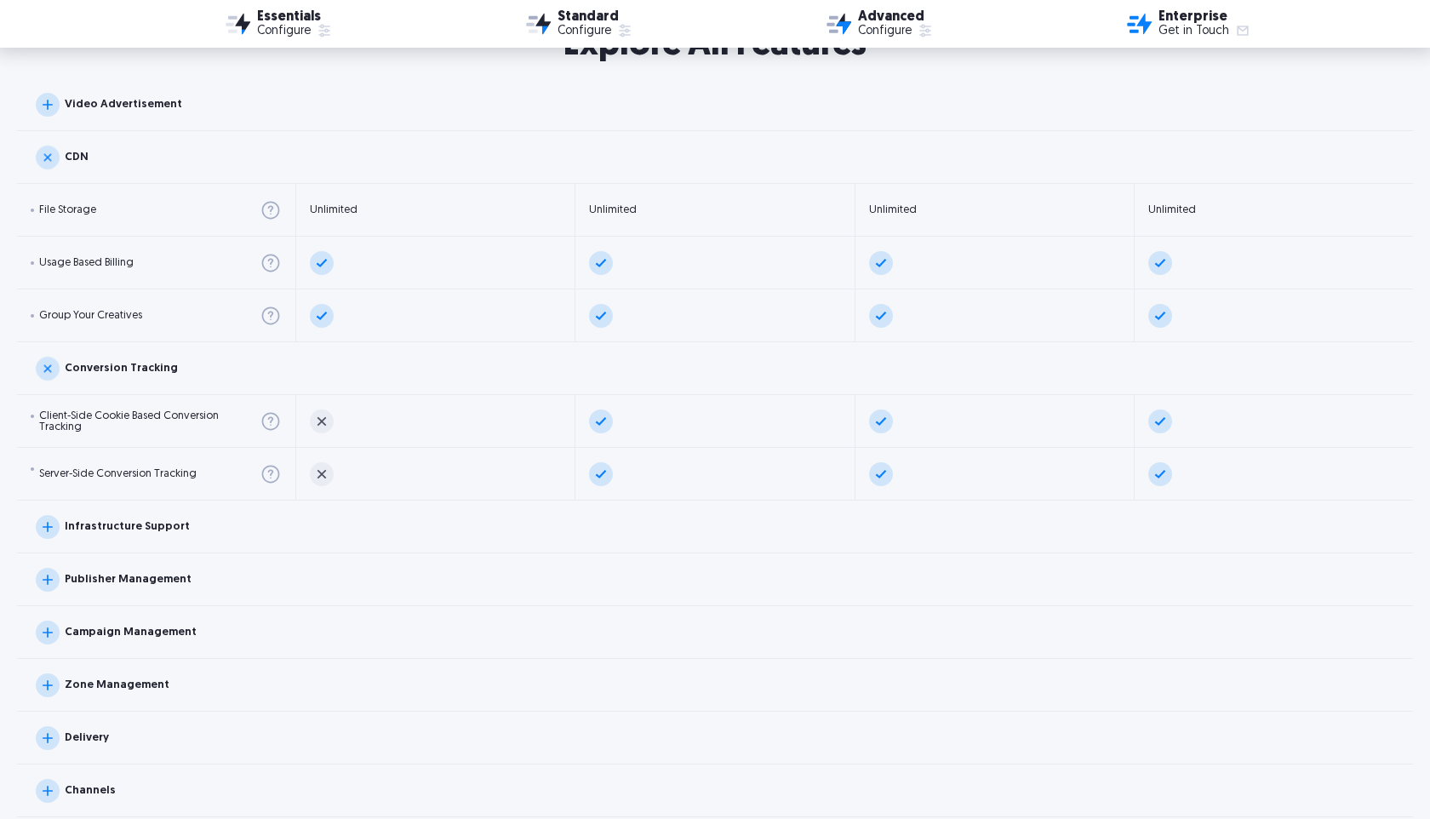
scroll to position [1686, 0]
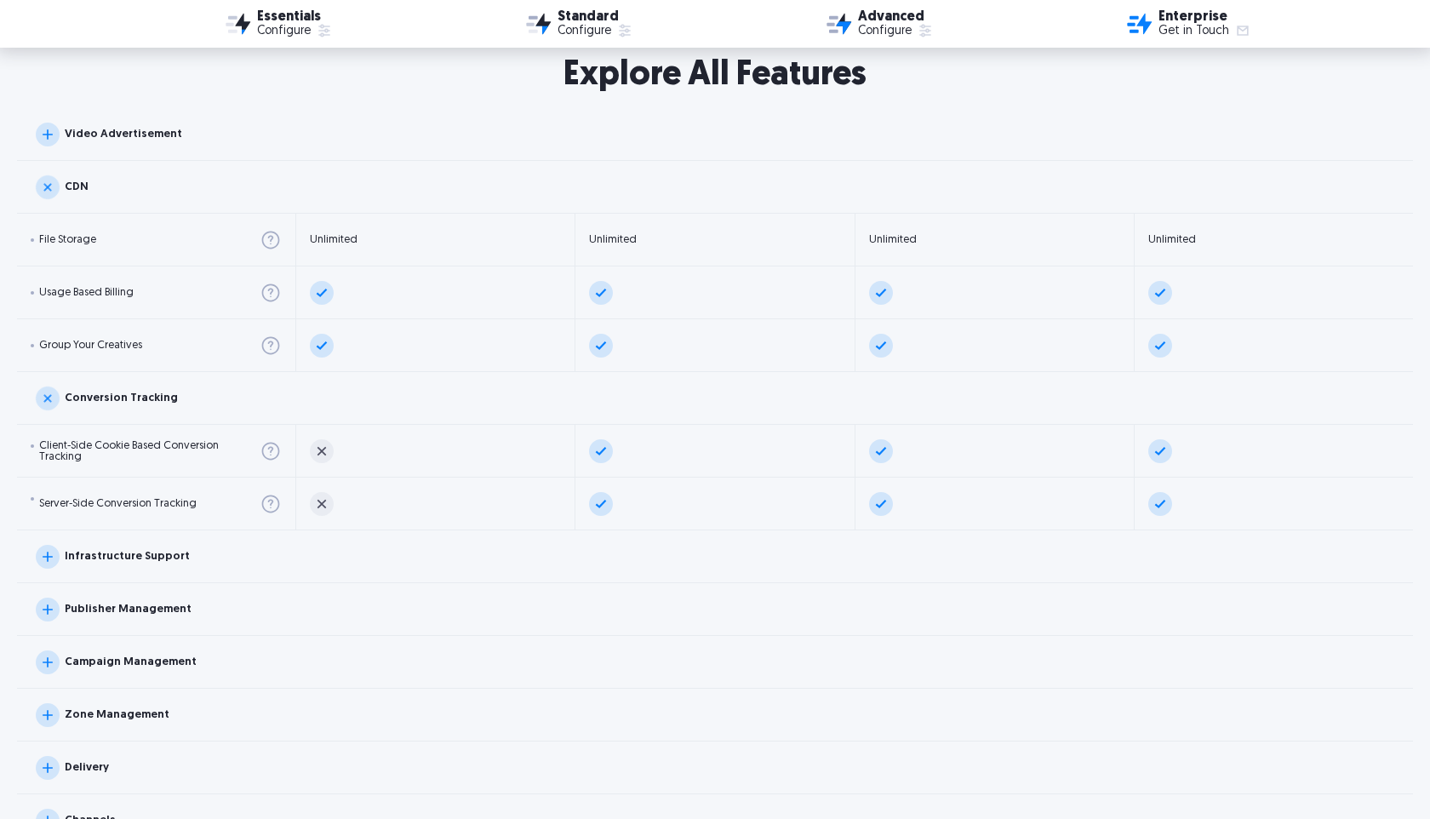
click at [86, 186] on div "CDN" at bounding box center [77, 186] width 24 height 11
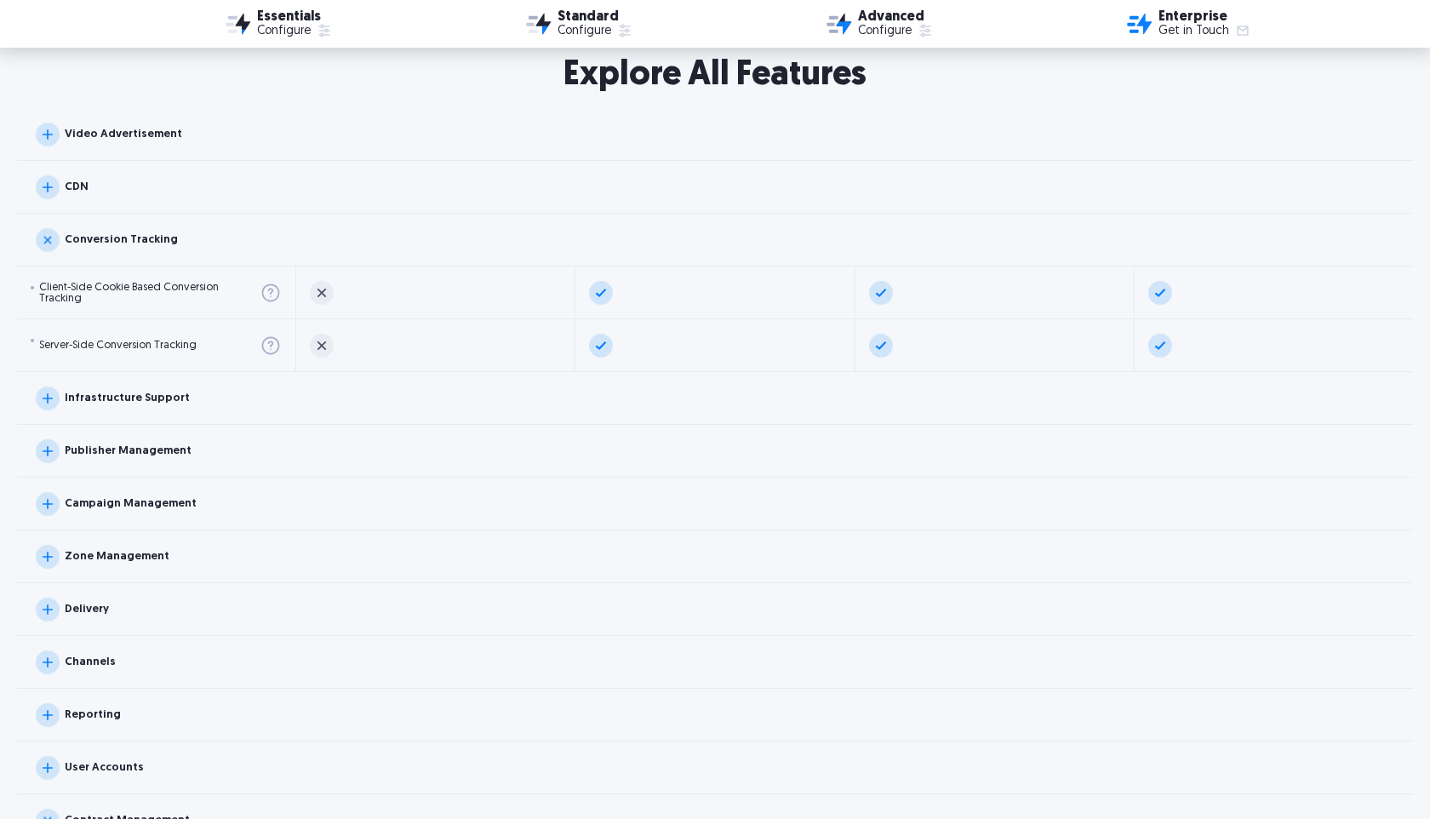
click at [85, 131] on div "Video Advertisement" at bounding box center [124, 134] width 118 height 11
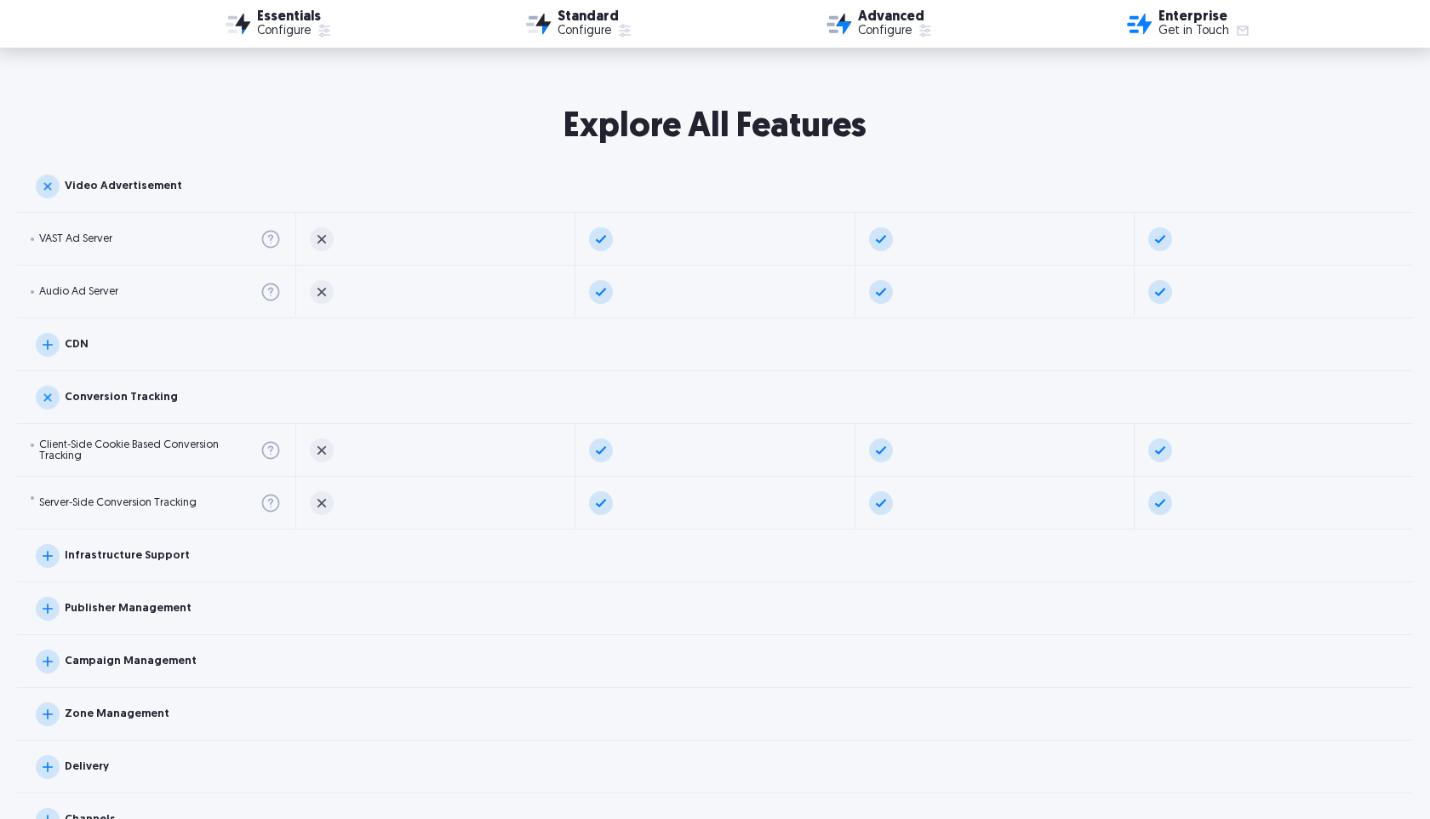
scroll to position [1625, 0]
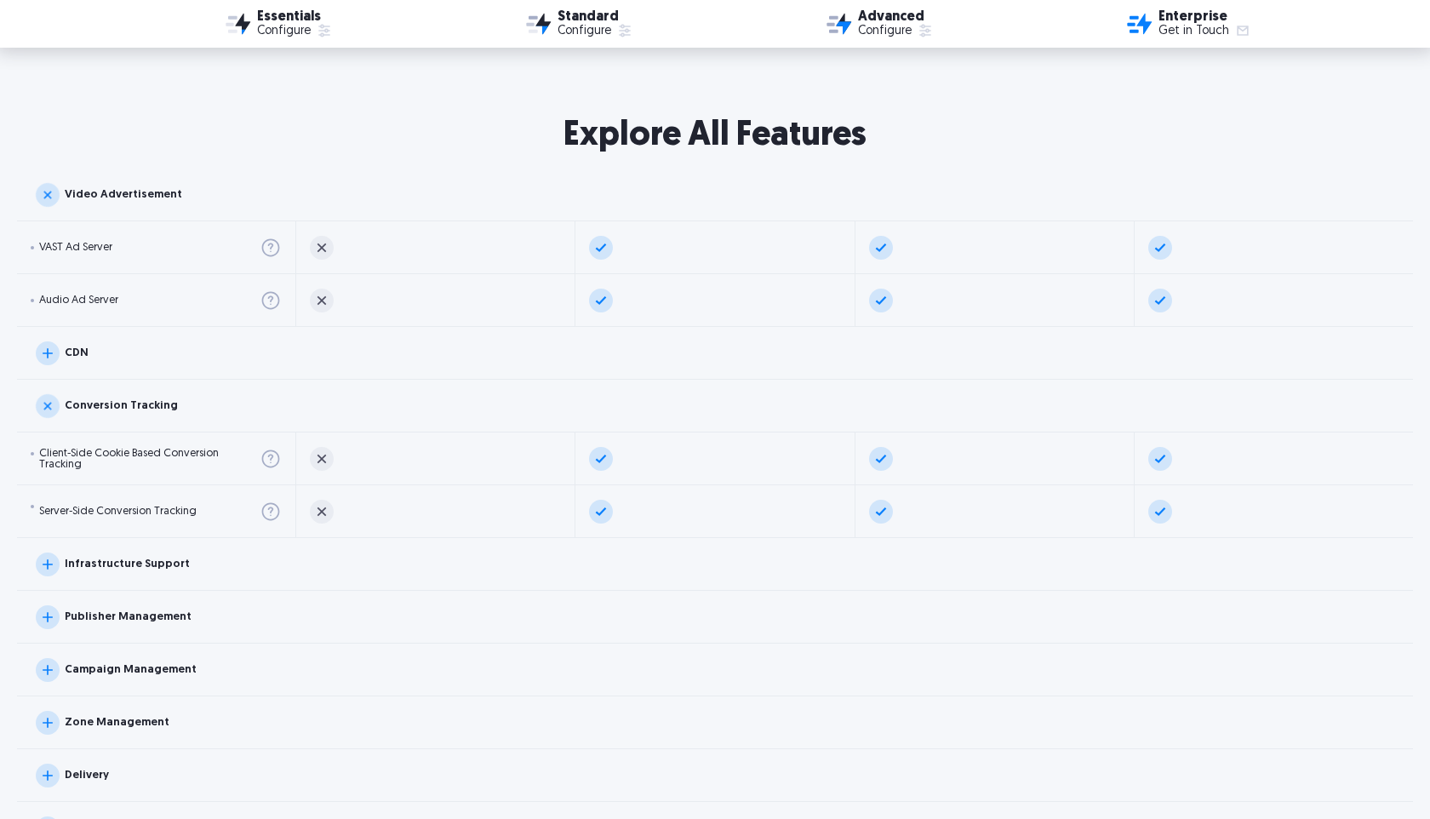
click at [86, 195] on div "Video Advertisement" at bounding box center [124, 194] width 118 height 11
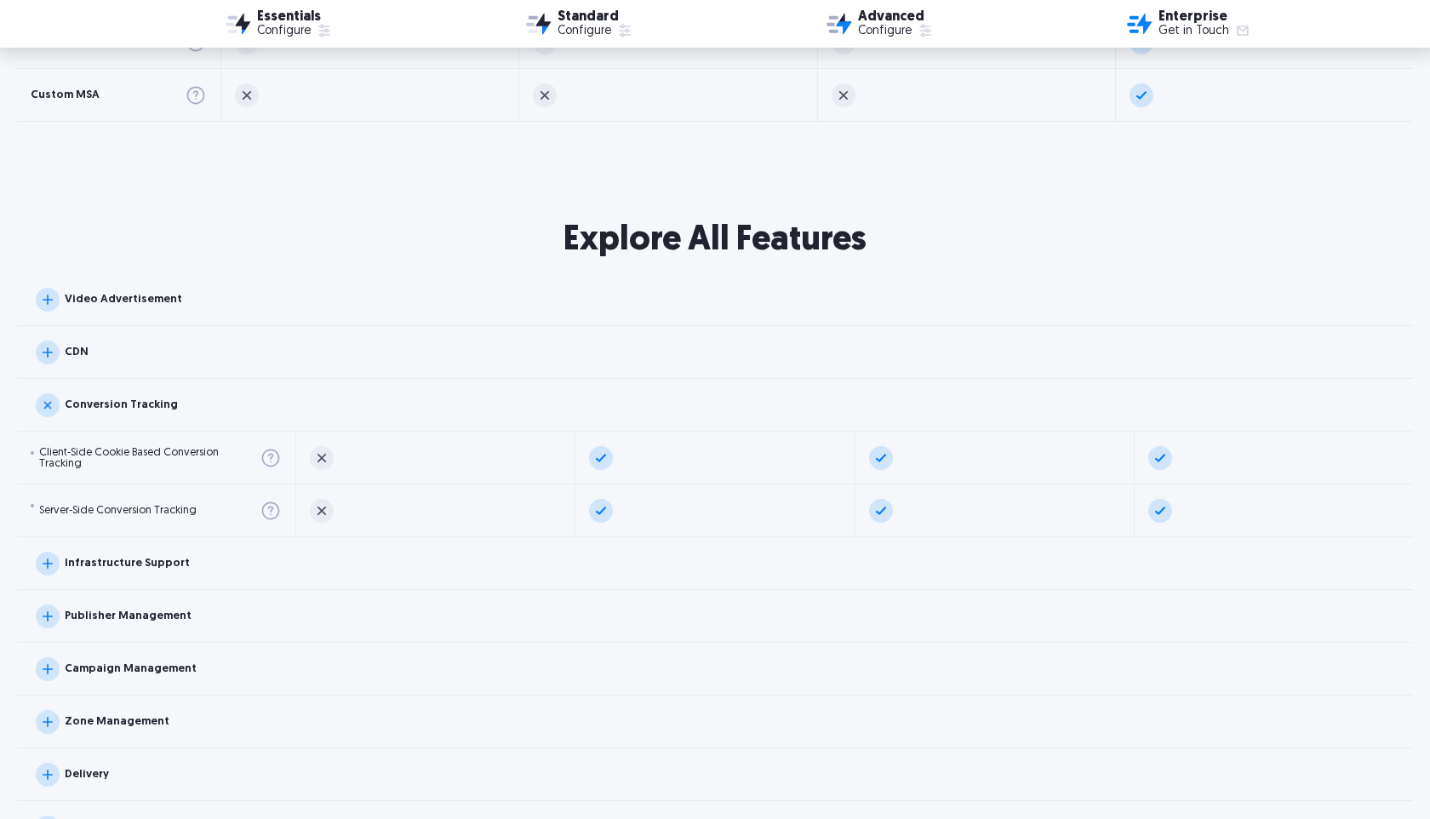
scroll to position [1514, 0]
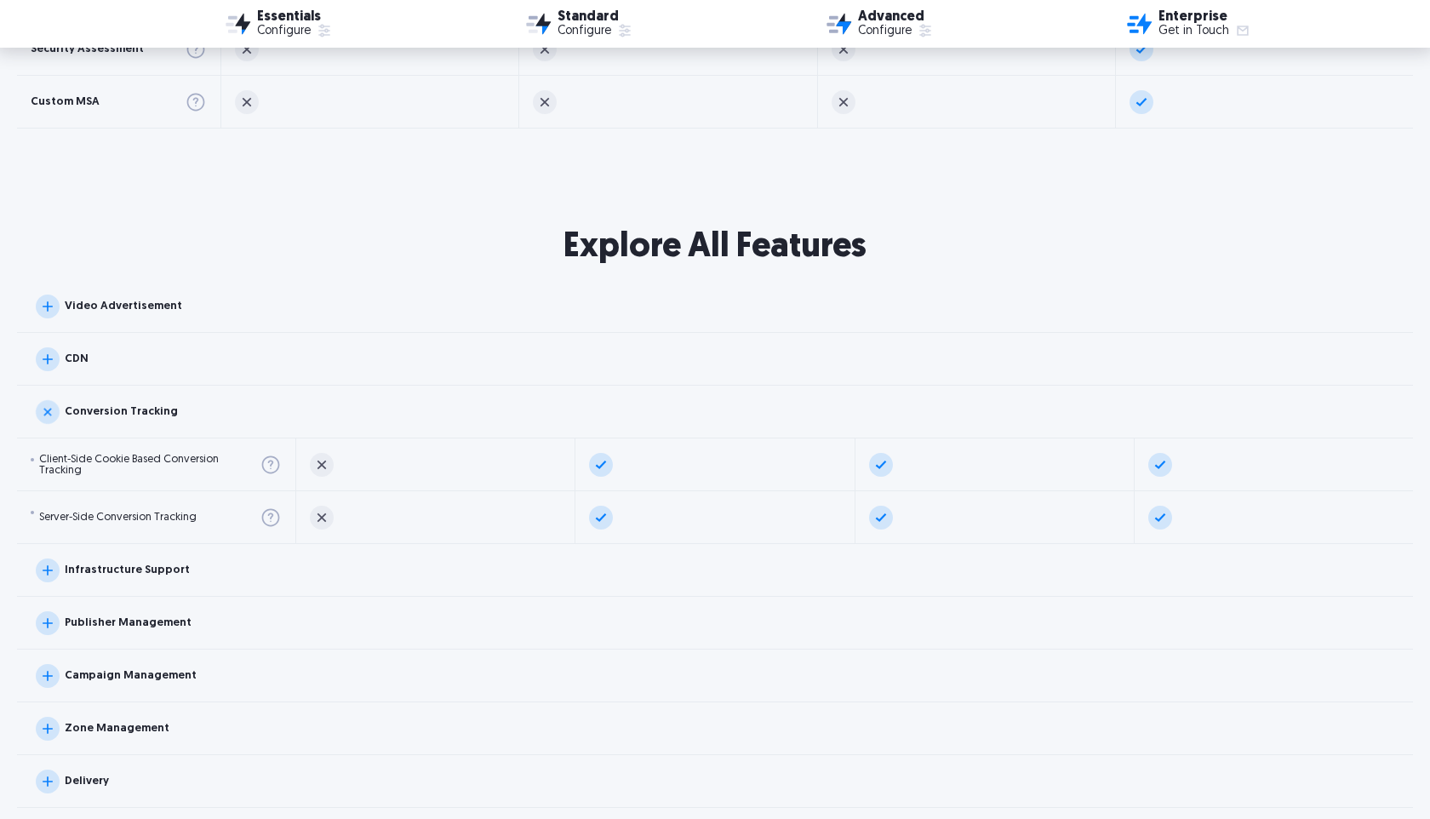
click at [94, 407] on div "Conversion Tracking" at bounding box center [121, 411] width 113 height 11
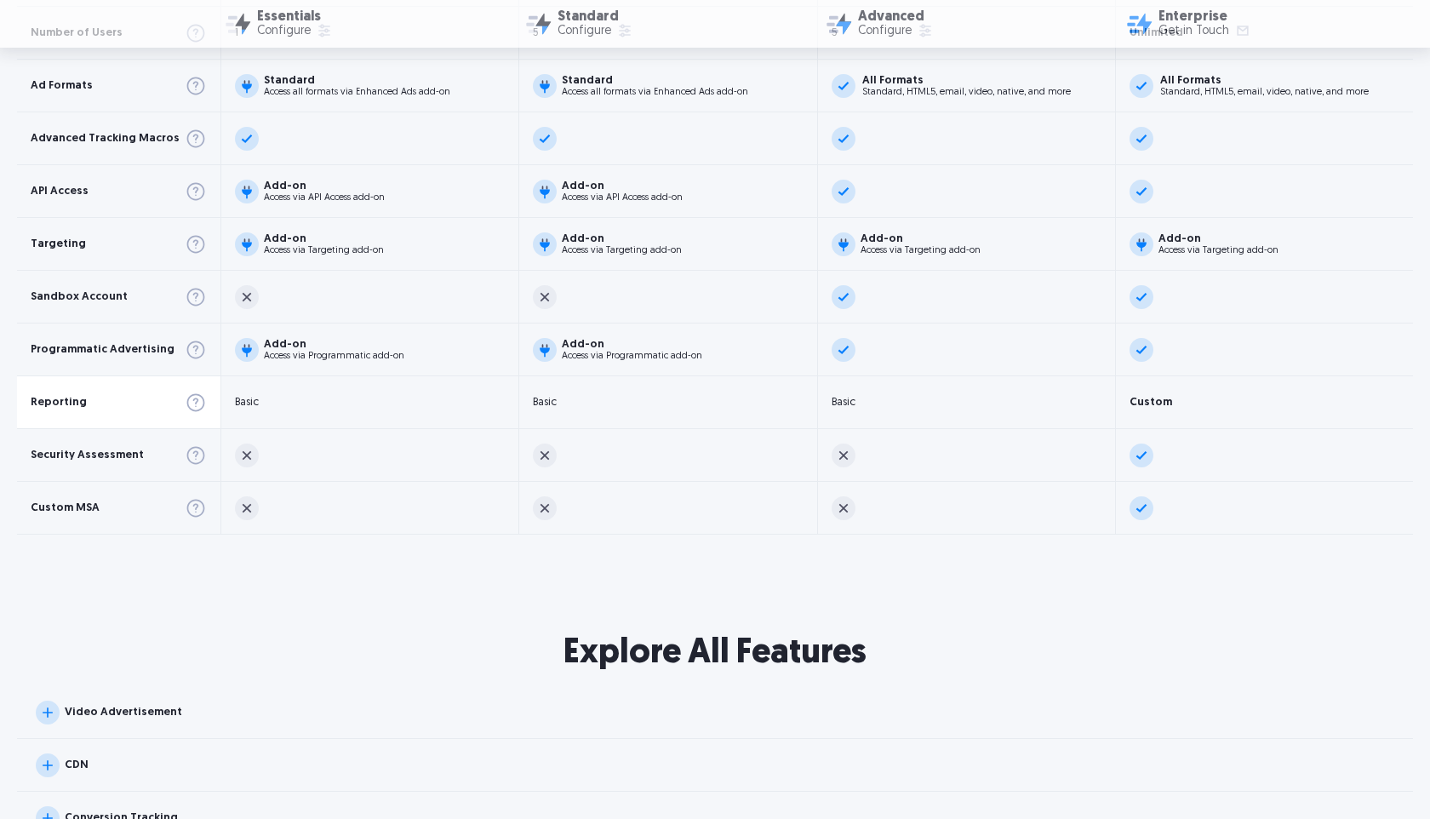
scroll to position [1106, 0]
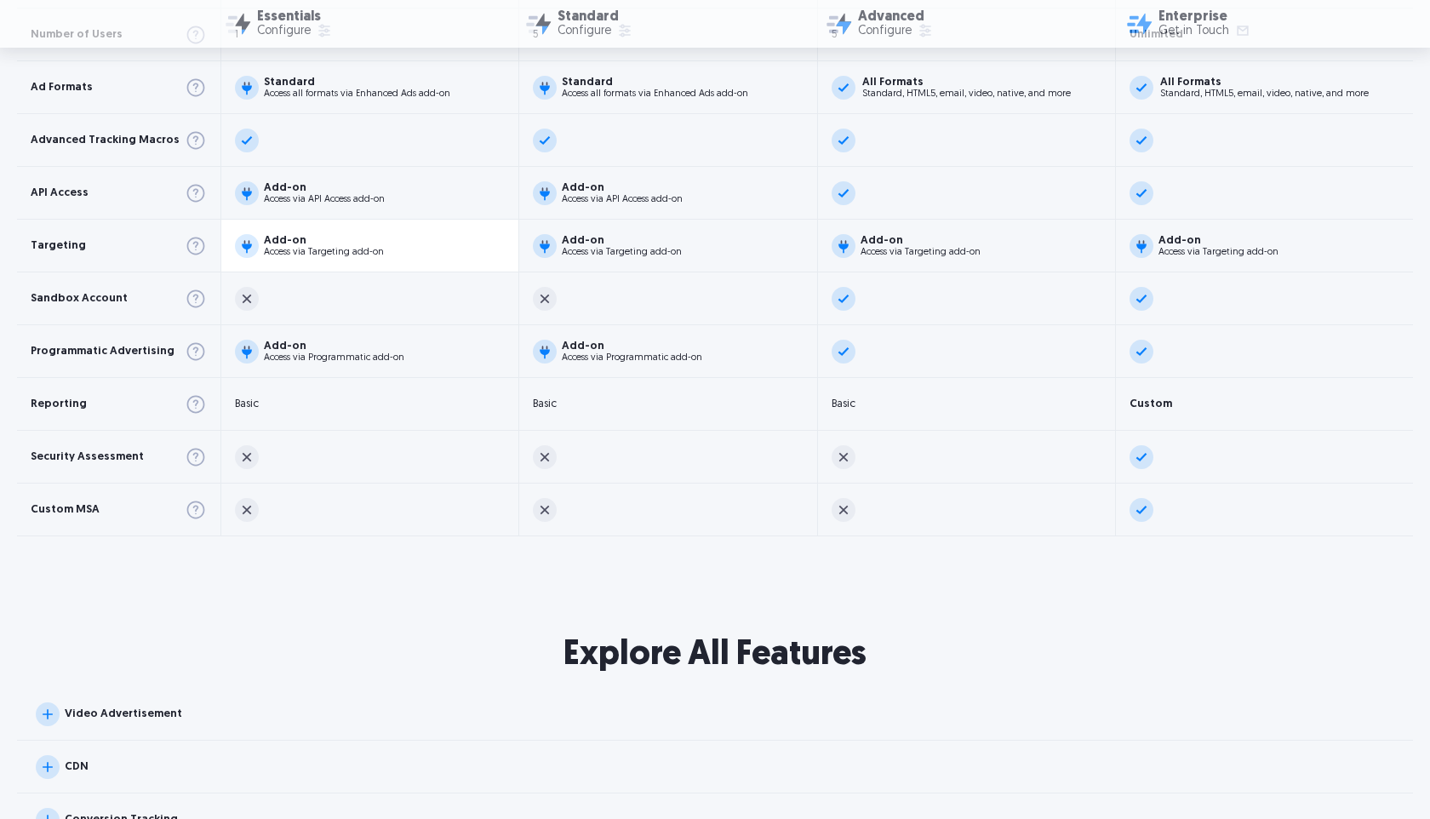
click at [307, 246] on div "Add-on Access via Targeting add-on" at bounding box center [324, 246] width 120 height 22
